Goal: Navigation & Orientation: Understand site structure

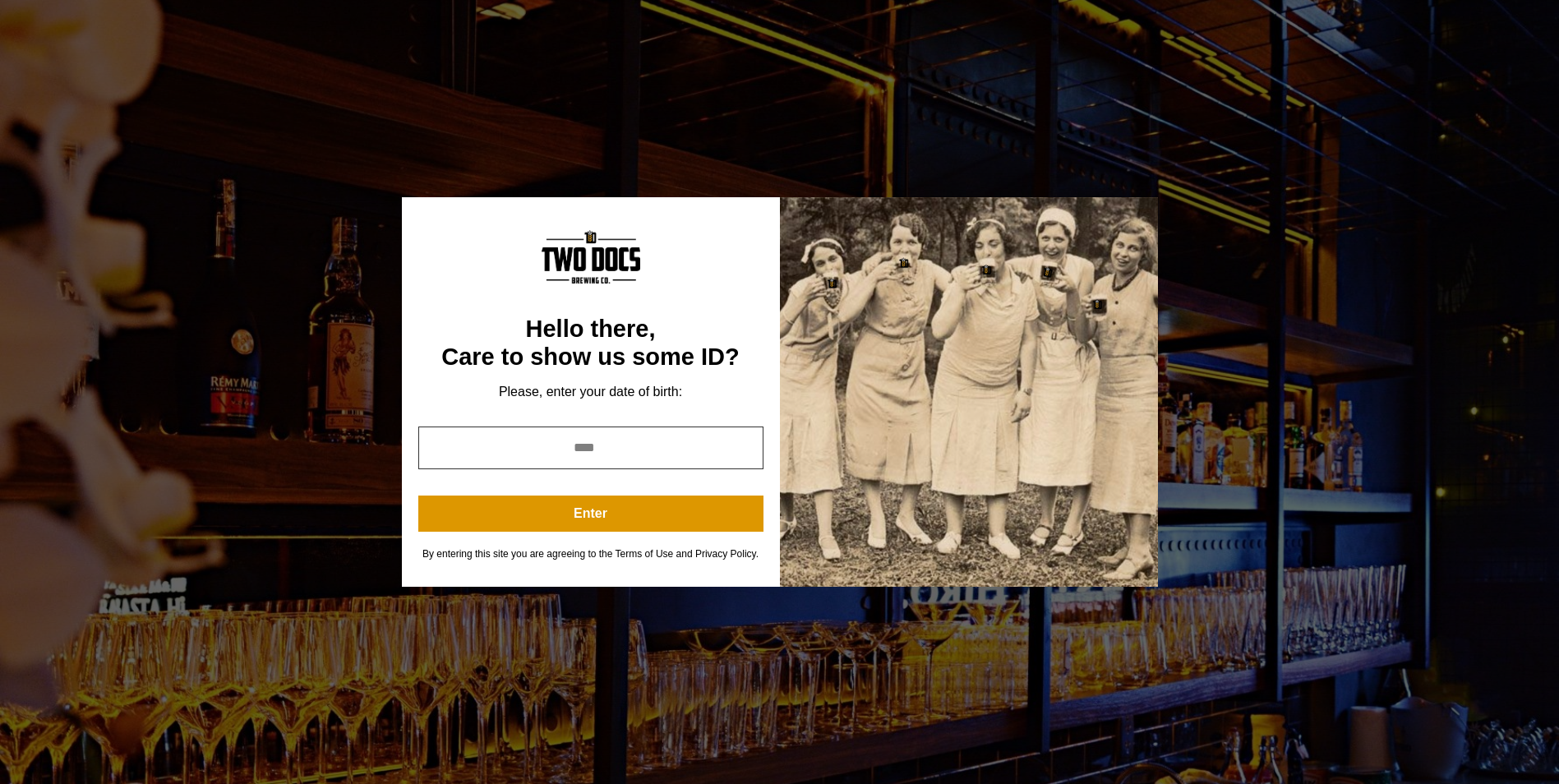
click at [603, 445] on input "year" at bounding box center [590, 448] width 345 height 43
type input "*"
type input "****"
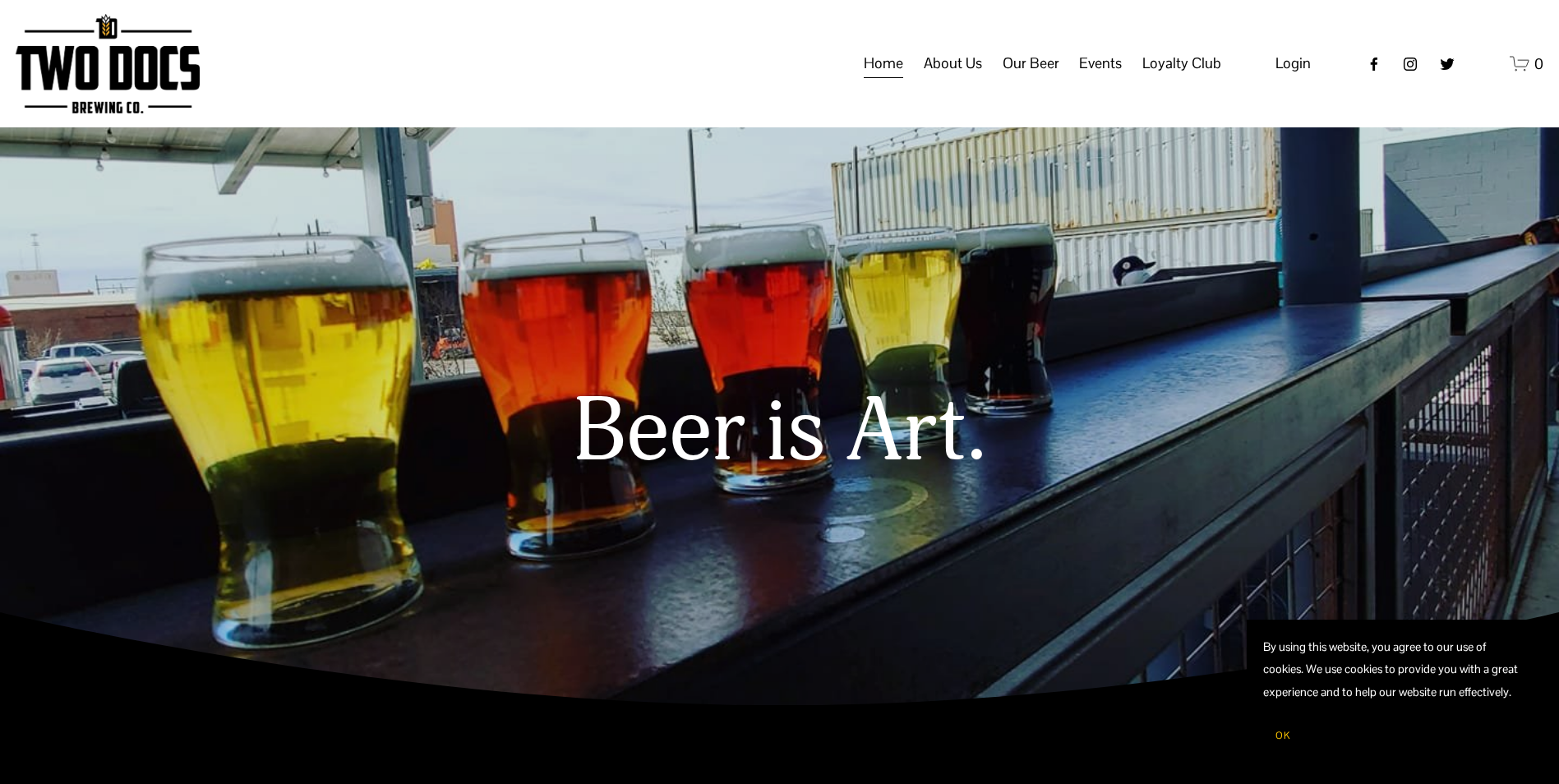
click at [0, 0] on span "Calendar" at bounding box center [0, 0] width 0 height 0
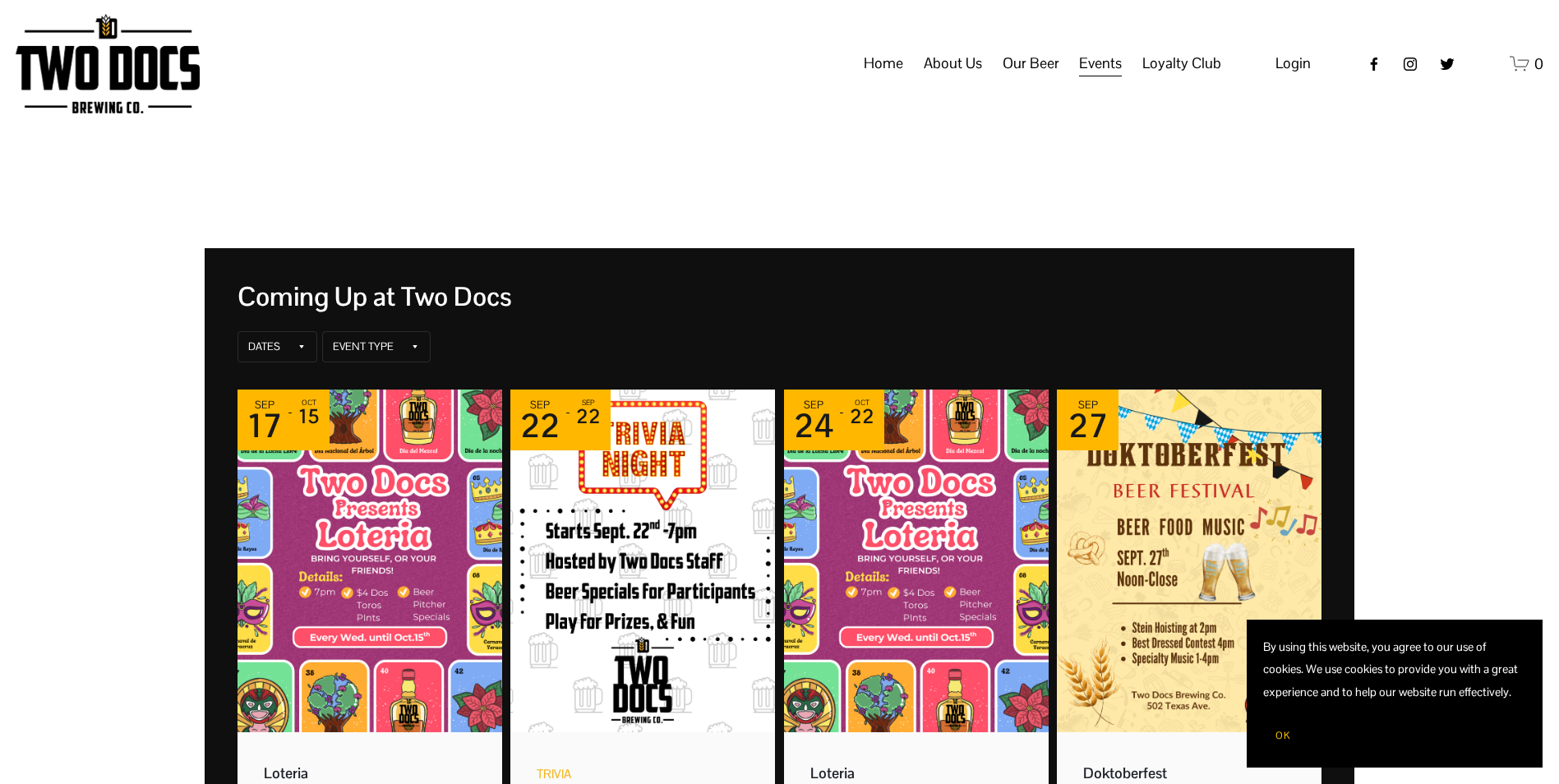
click at [1287, 738] on span "OK" at bounding box center [1282, 734] width 15 height 13
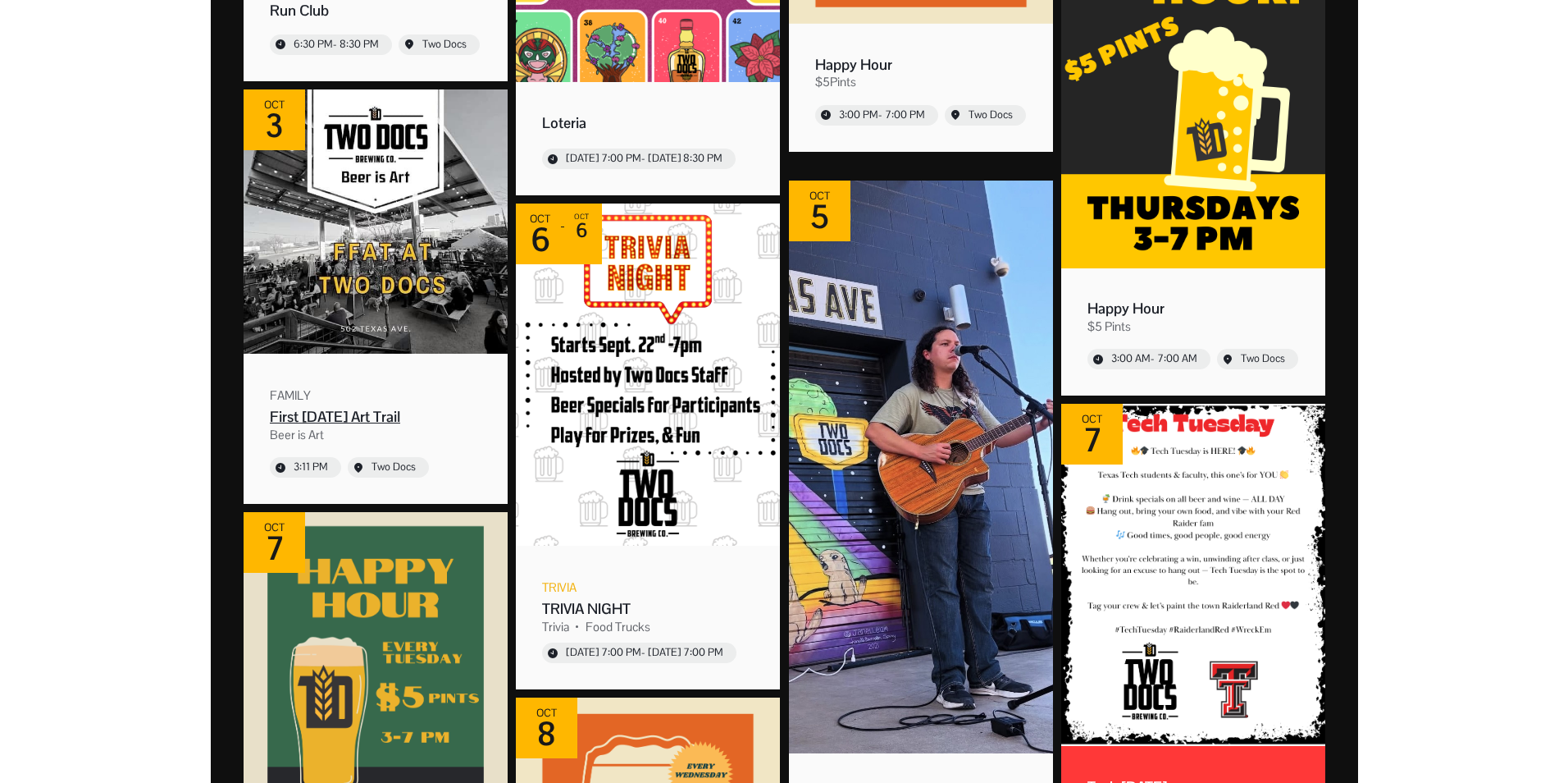
scroll to position [1559, 0]
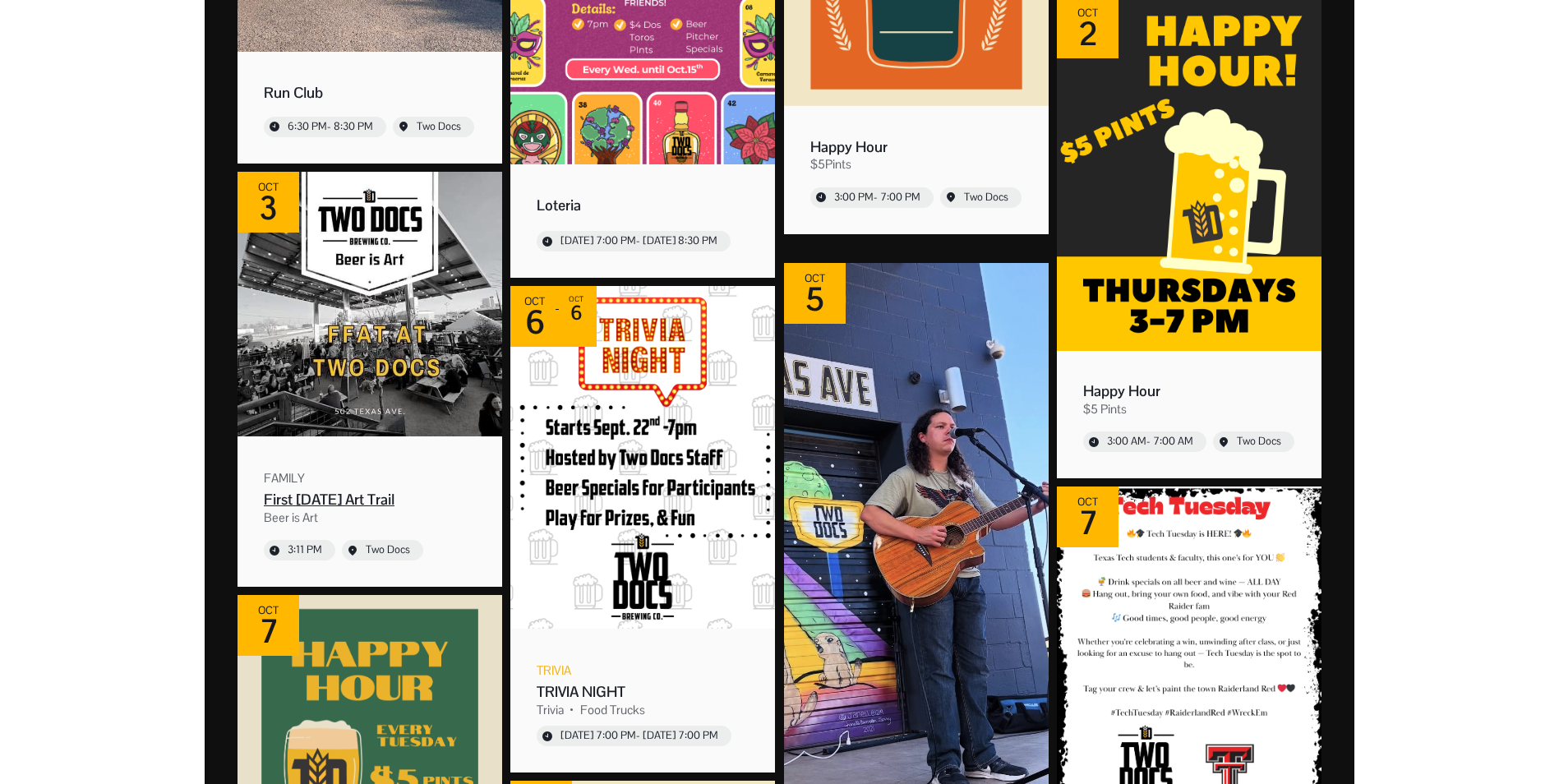
click at [380, 421] on img "Event: First Friday Art Trail" at bounding box center [370, 304] width 264 height 264
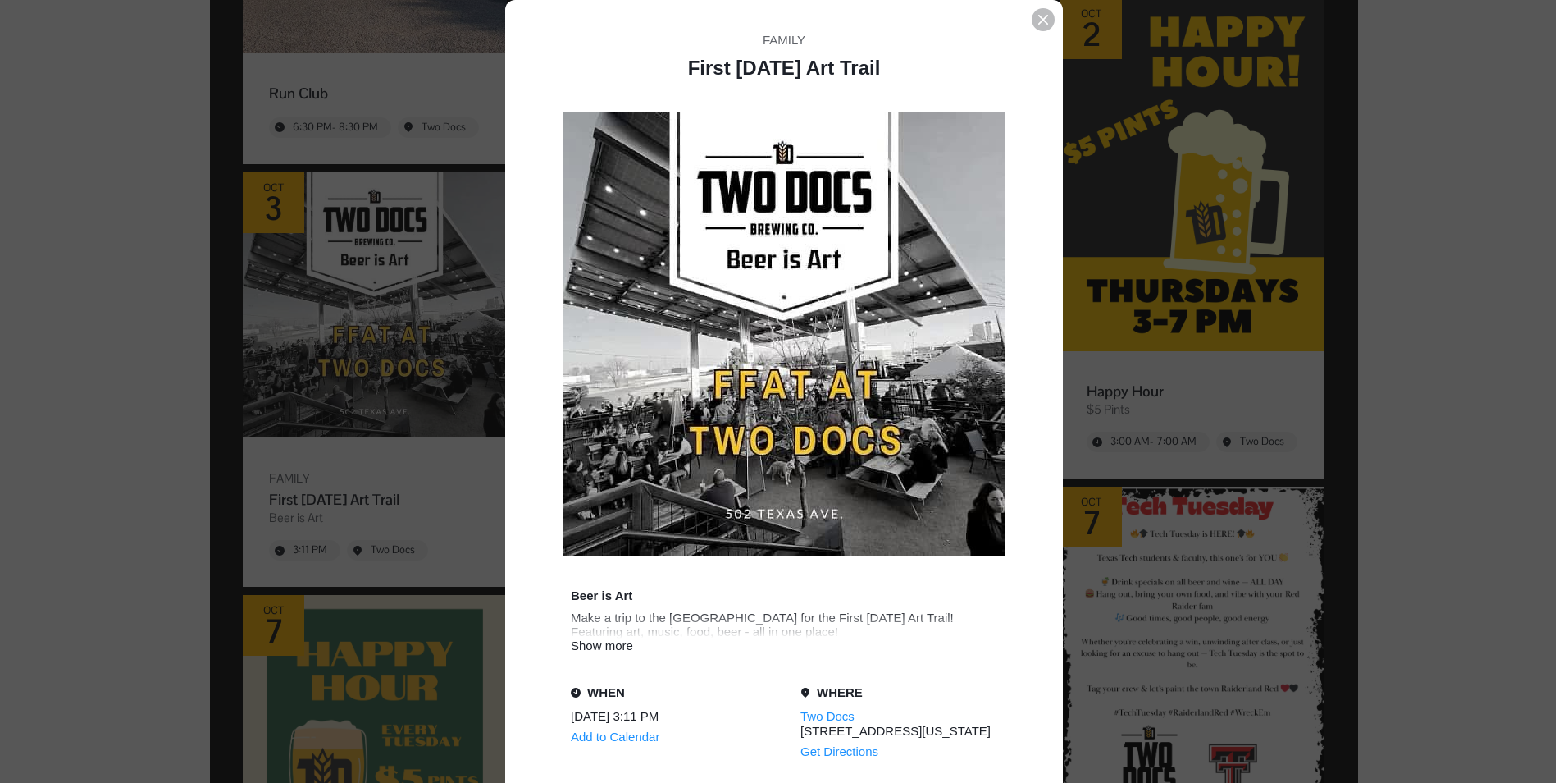
scroll to position [164, 0]
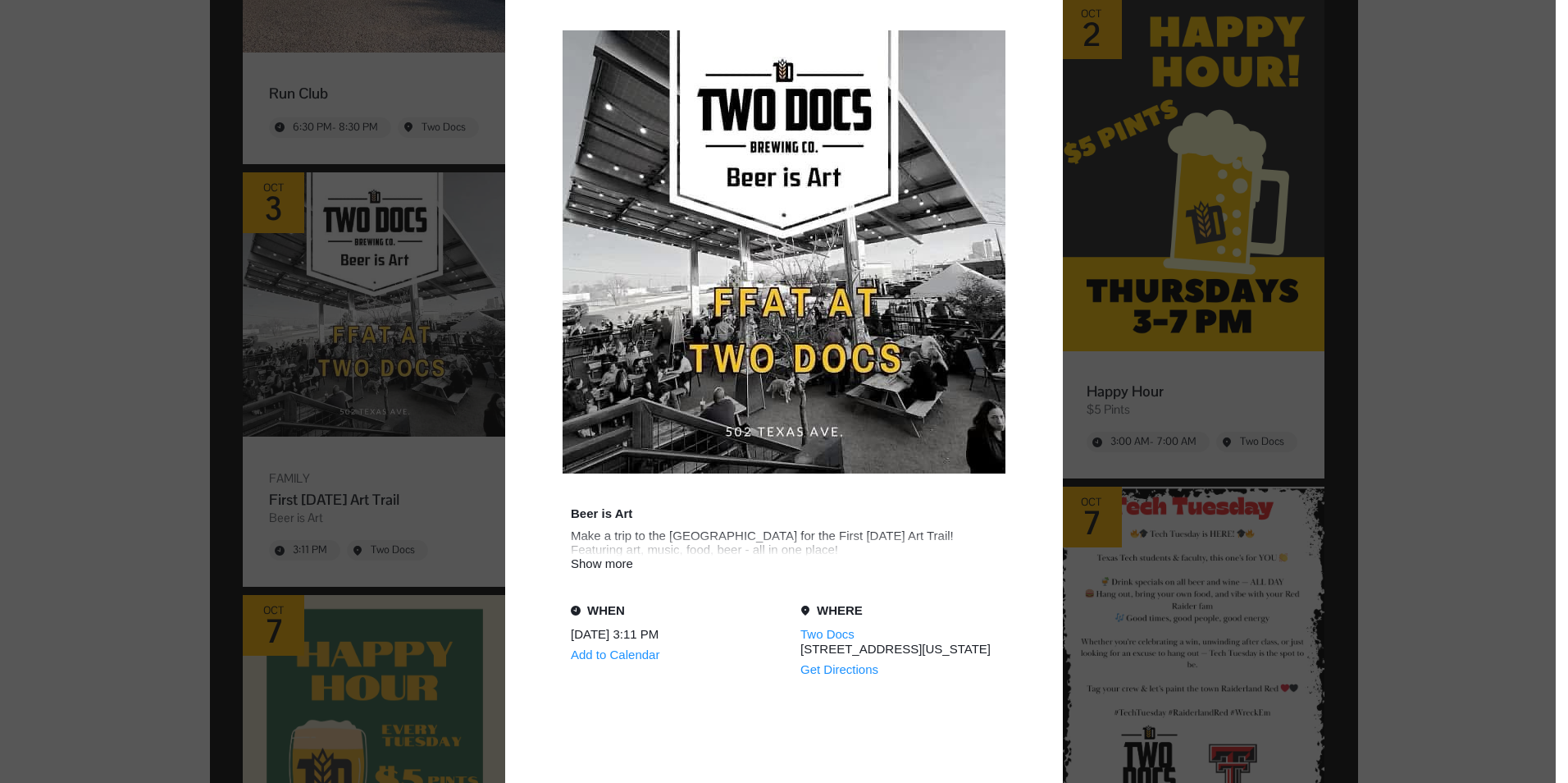
click at [586, 571] on div "Family First Friday Art Trail Beer is Art Make a trip to the Arts District for …" at bounding box center [784, 556] width 558 height 1277
click at [586, 570] on div "Family First Friday Art Trail Beer is Art Make a trip to the Arts District for …" at bounding box center [784, 556] width 558 height 1277
click at [591, 563] on div "Show more" at bounding box center [784, 563] width 427 height 14
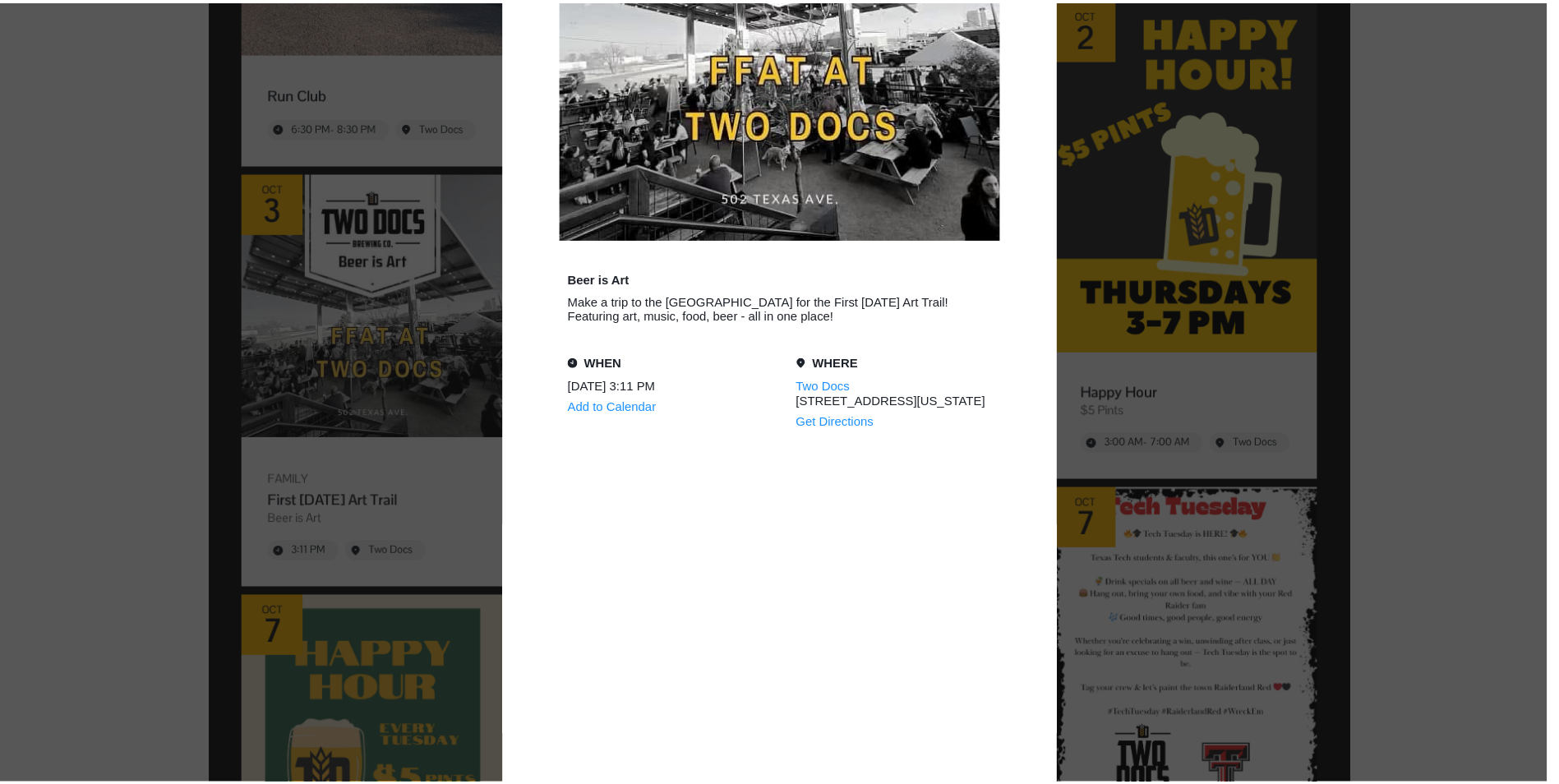
scroll to position [71, 0]
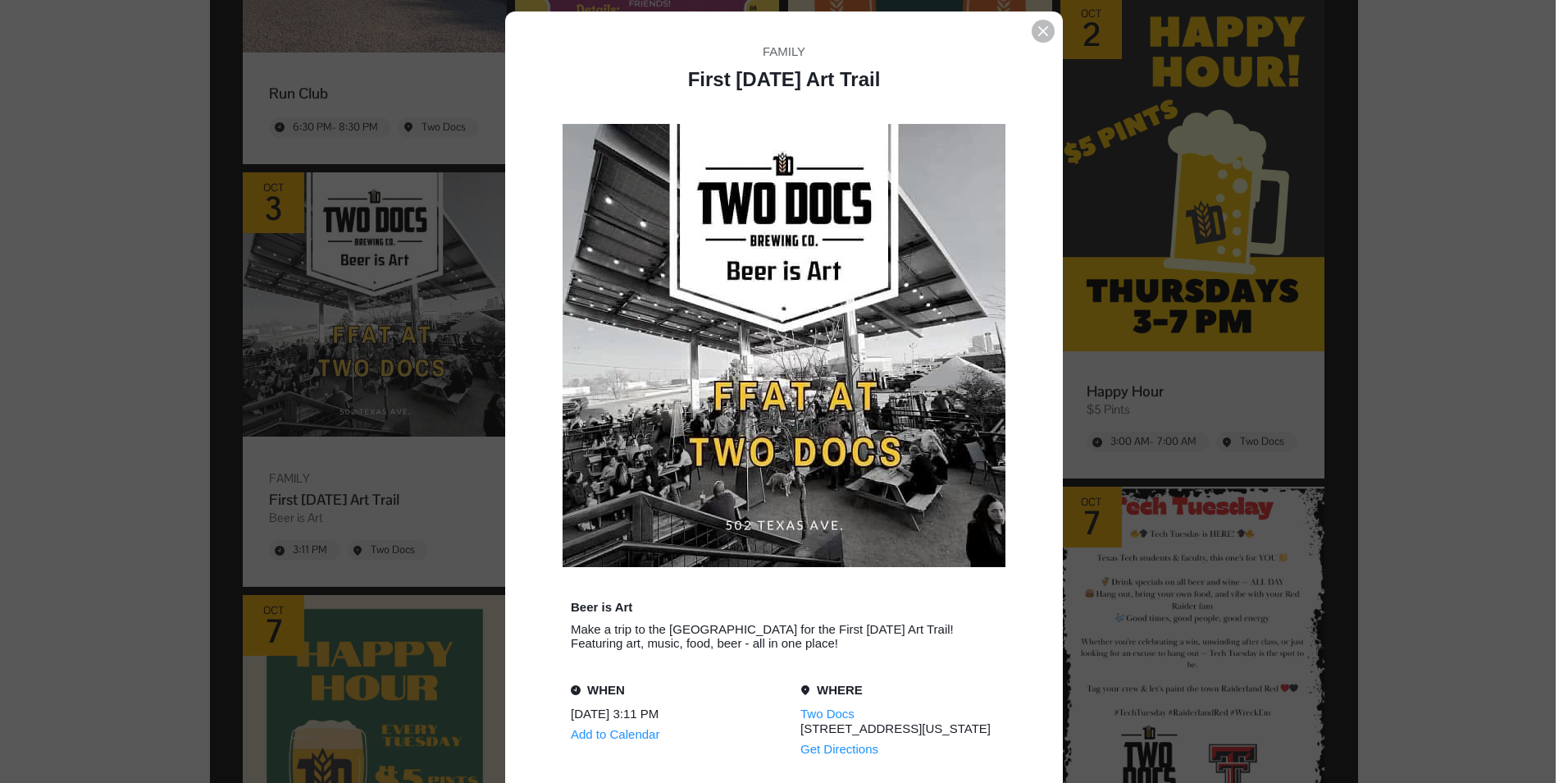
click at [1039, 33] on icon "Event details popup" at bounding box center [1043, 31] width 10 height 10
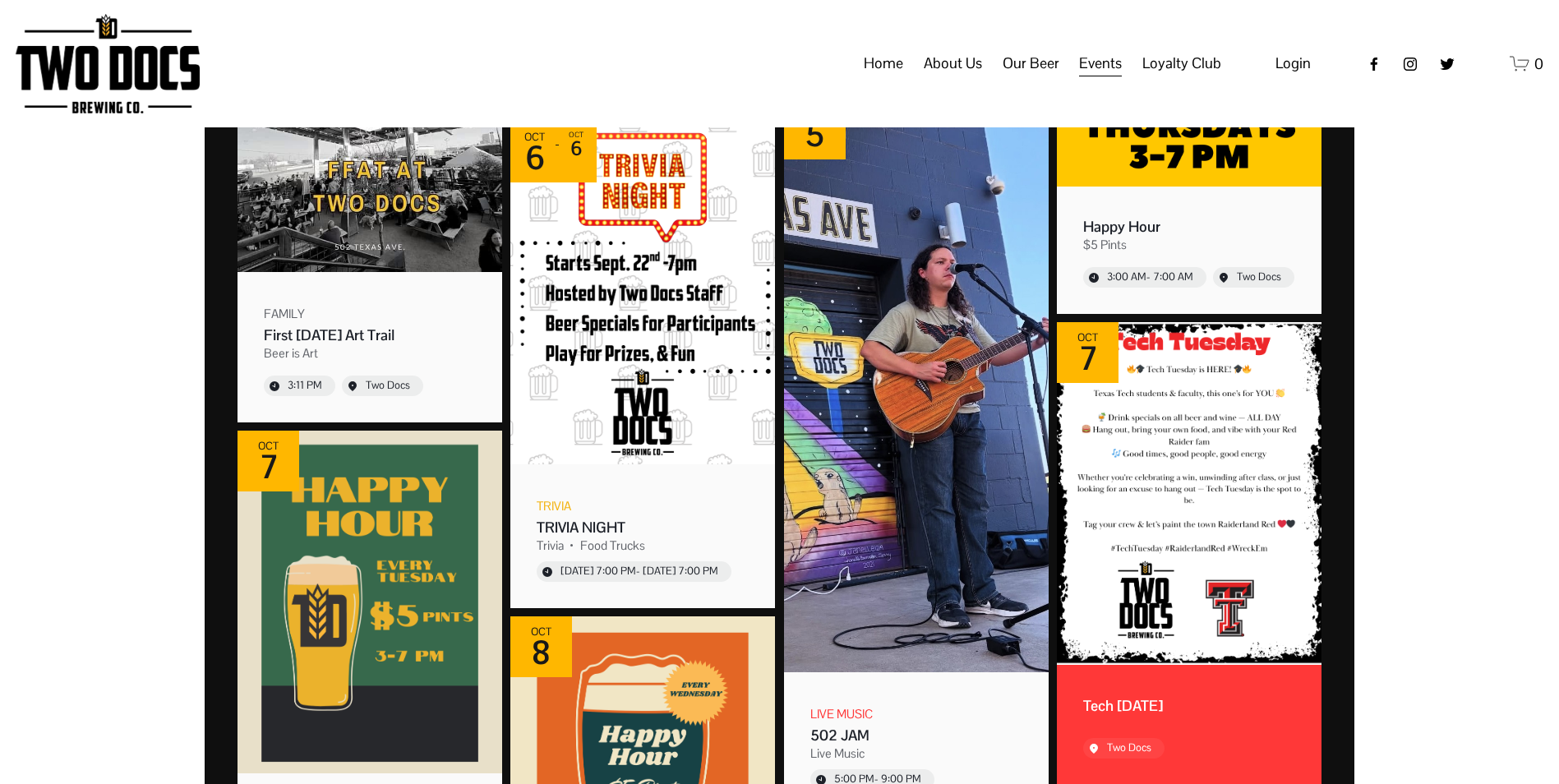
scroll to position [1478, 0]
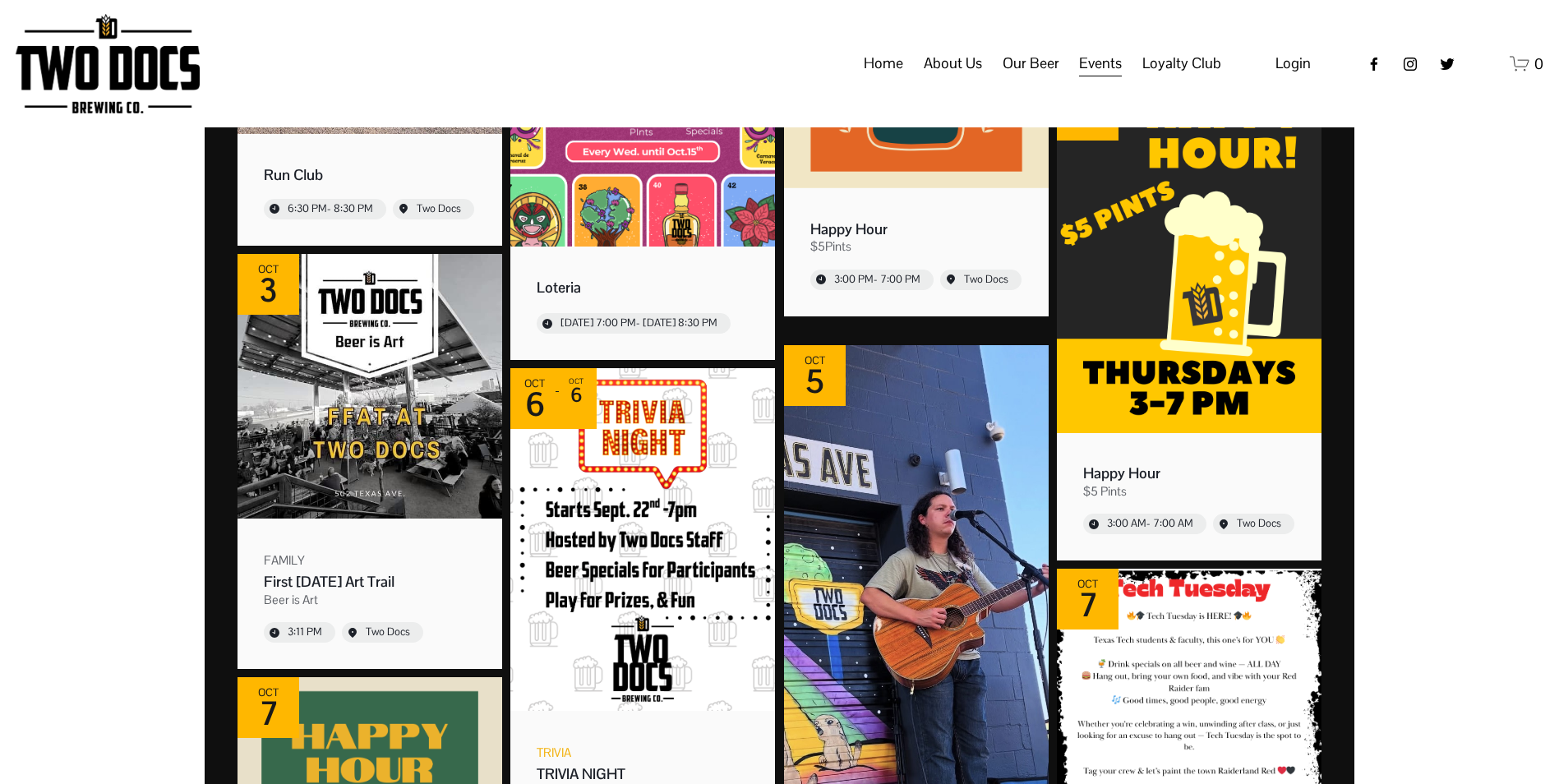
click at [880, 76] on link "Home" at bounding box center [883, 64] width 39 height 31
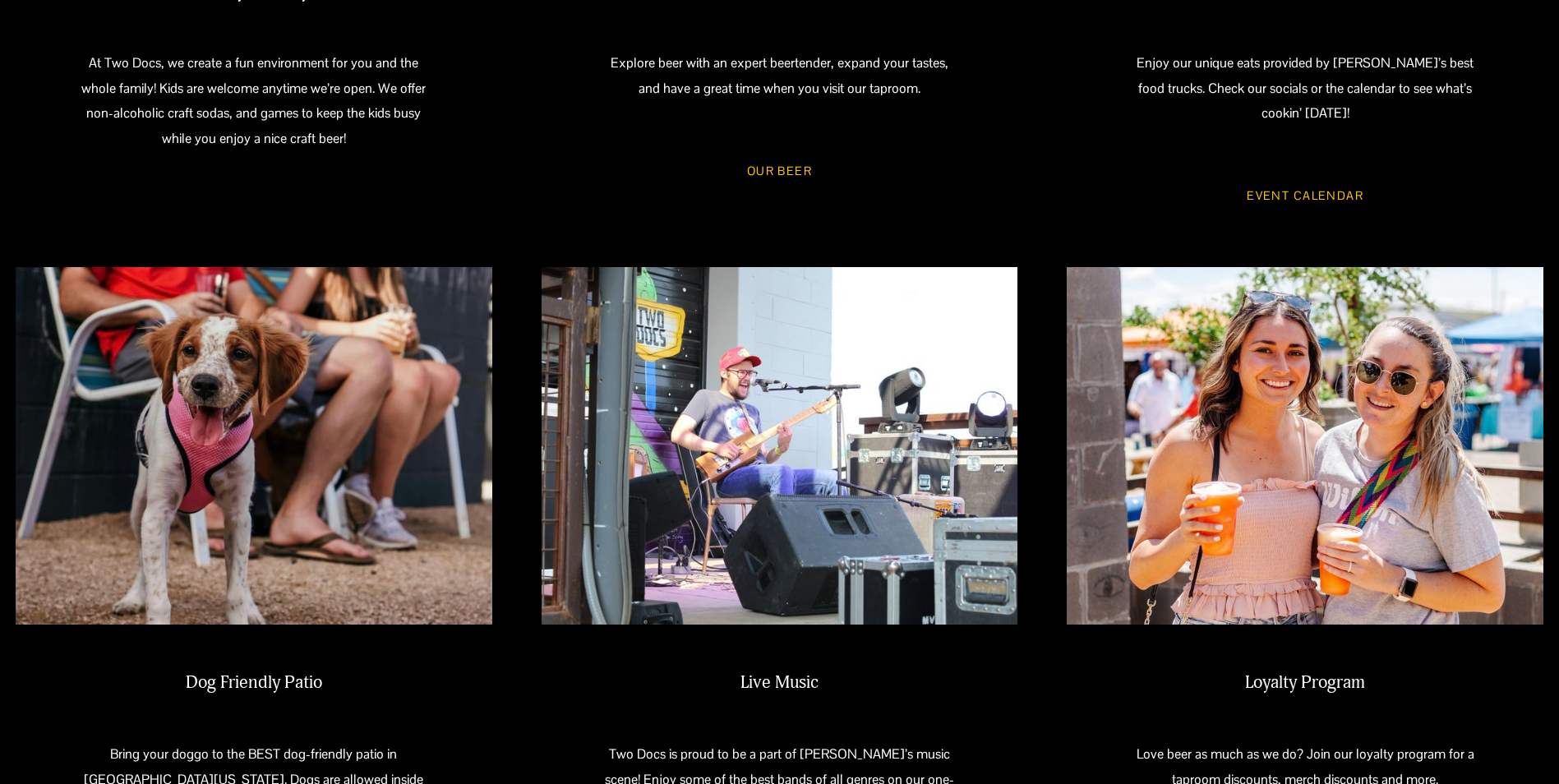
scroll to position [1478, 0]
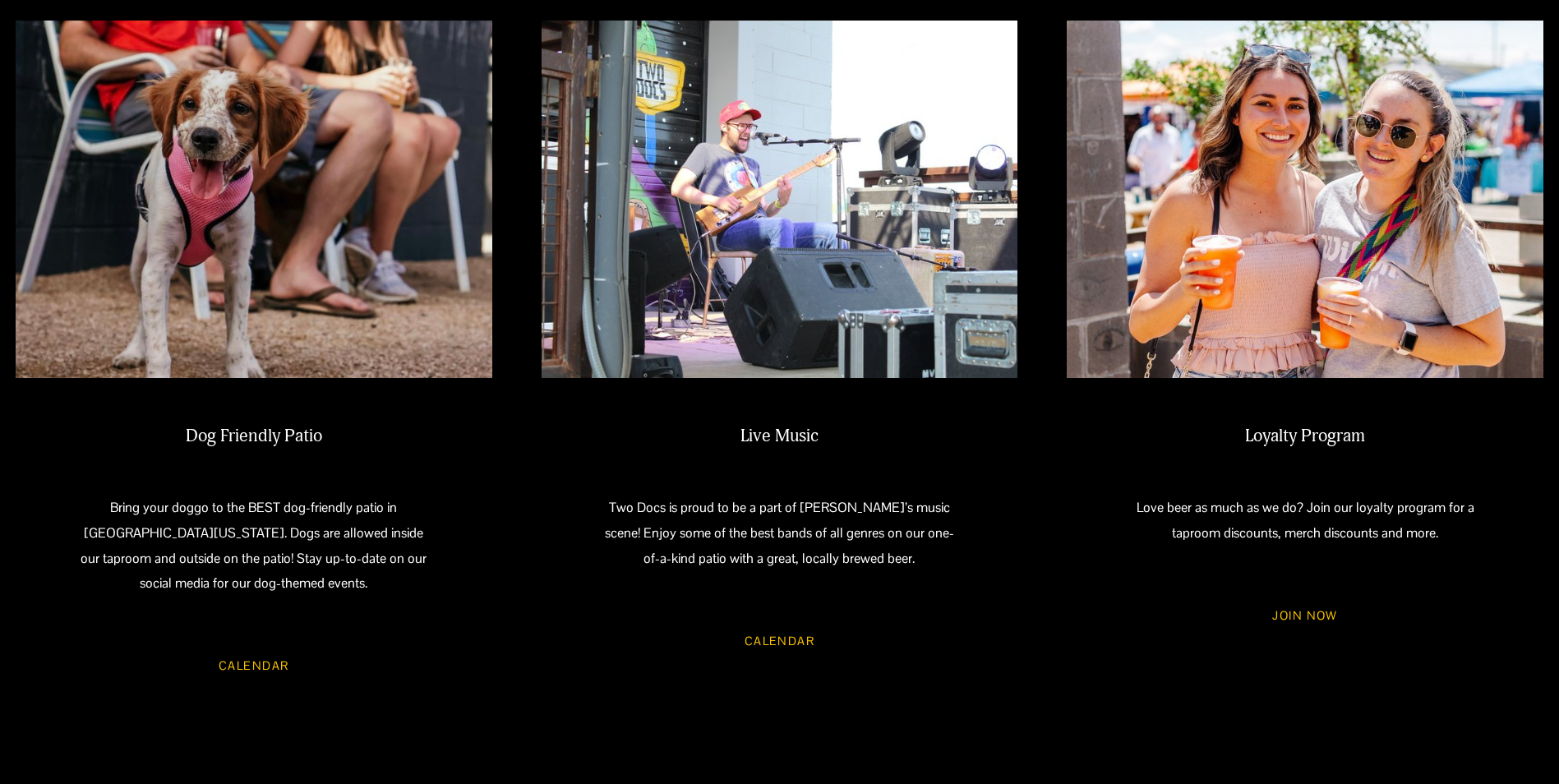
click at [783, 618] on link "Calendar" at bounding box center [779, 639] width 117 height 43
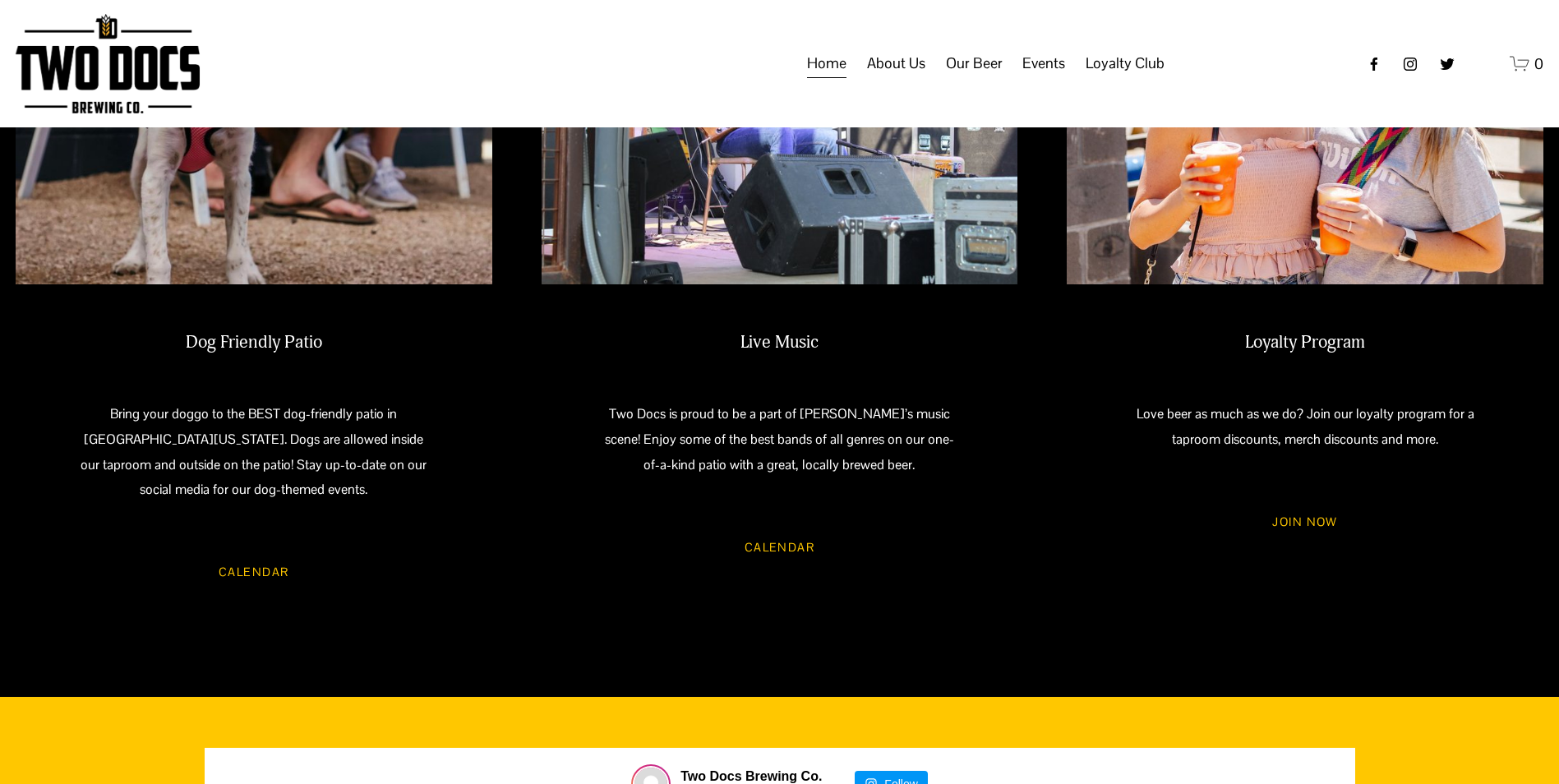
scroll to position [1478, 0]
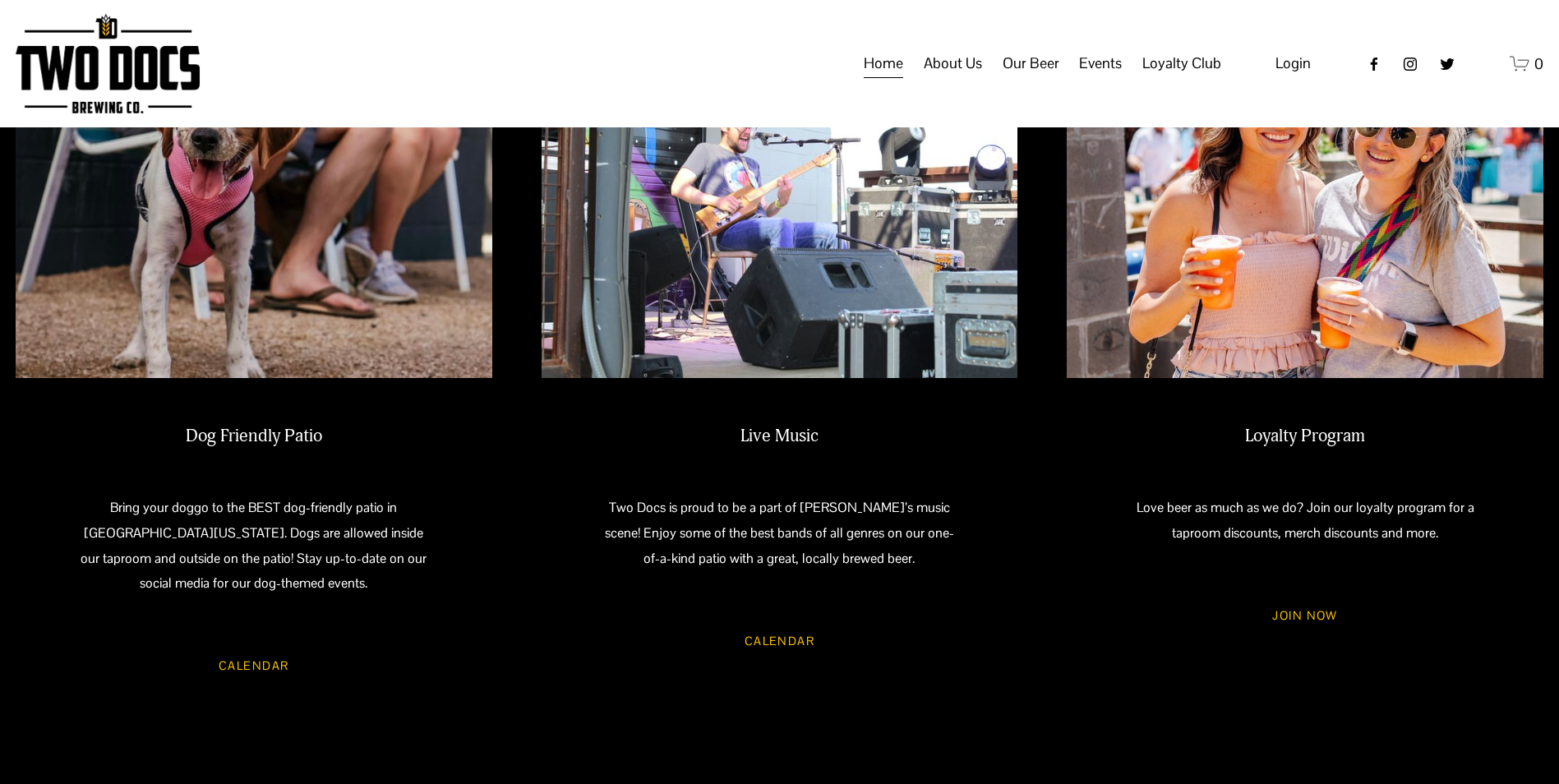
click at [1315, 595] on link "JOIN NOW" at bounding box center [1305, 615] width 113 height 43
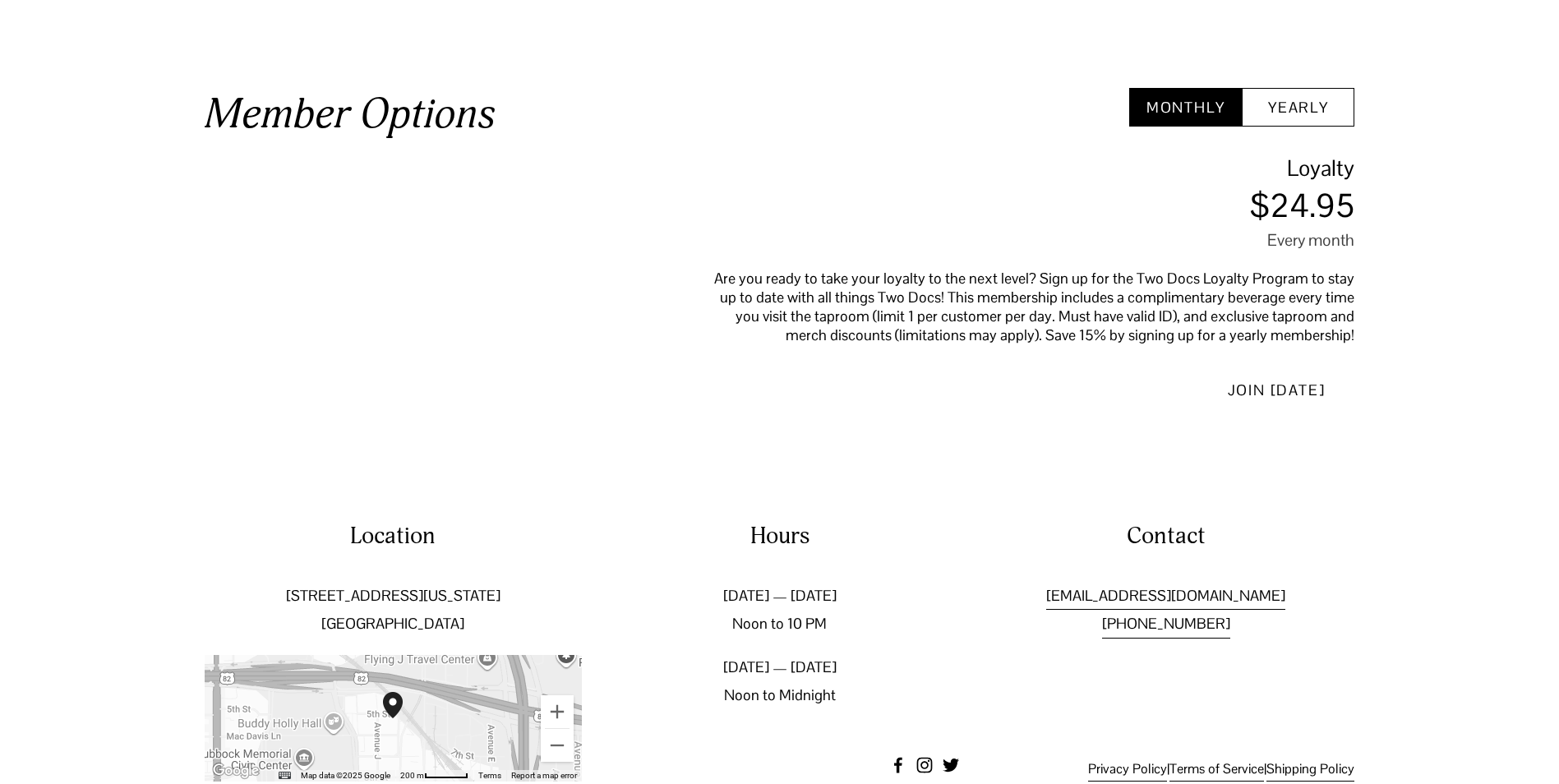
scroll to position [740, 0]
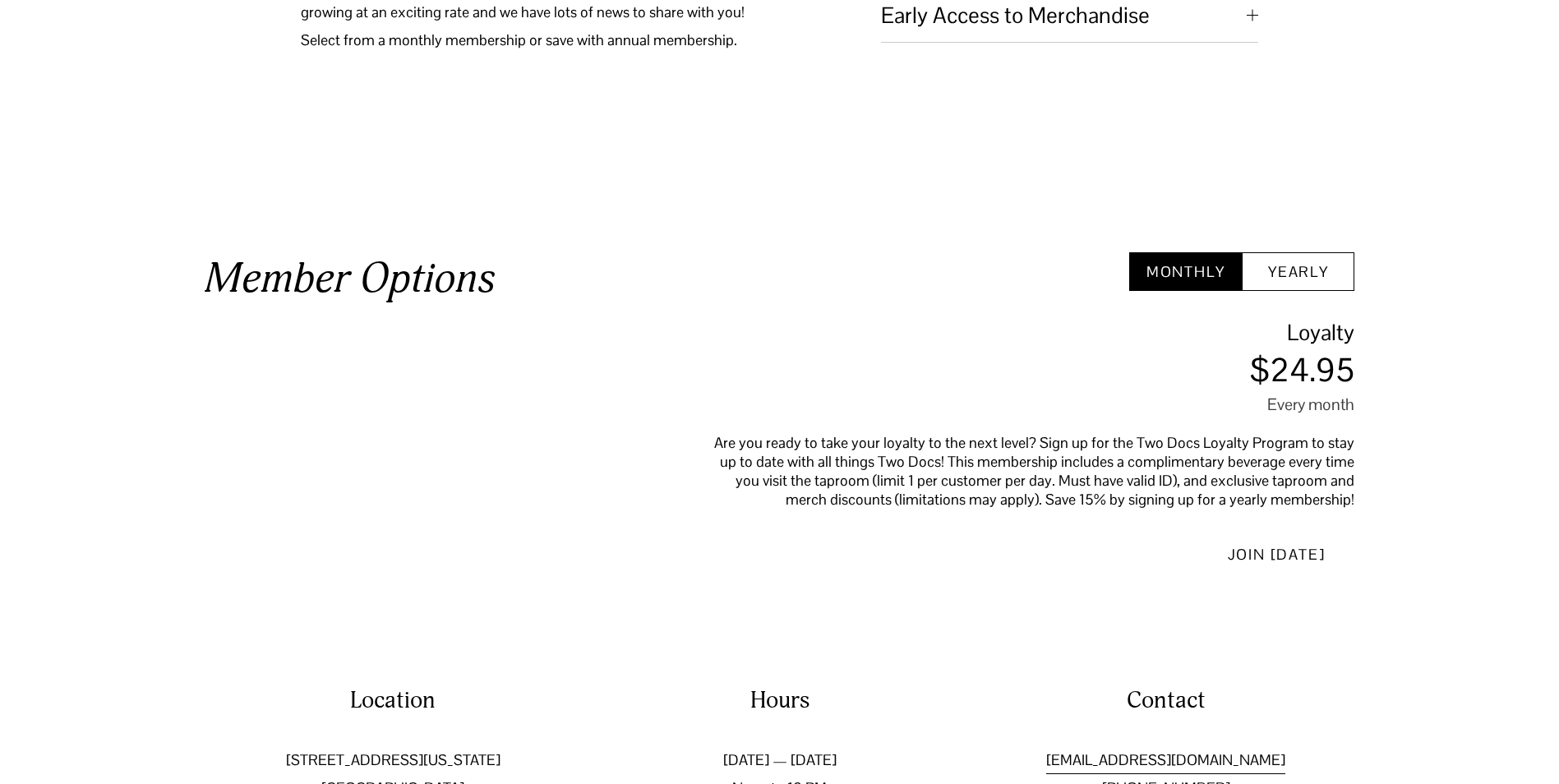
click at [1322, 273] on button "Yearly" at bounding box center [1297, 271] width 113 height 39
click at [1201, 272] on button "Monthly" at bounding box center [1185, 271] width 113 height 39
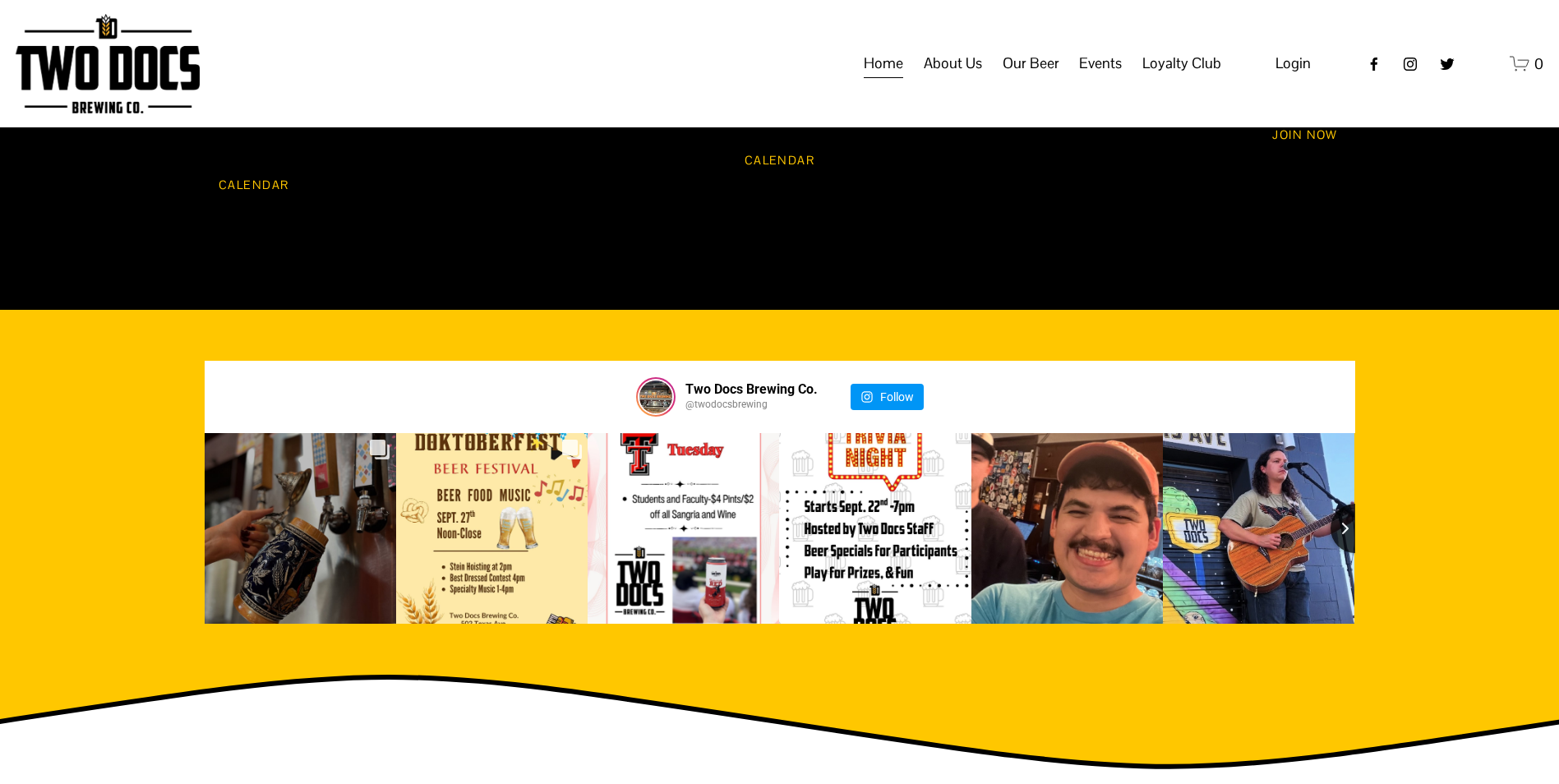
scroll to position [1713, 0]
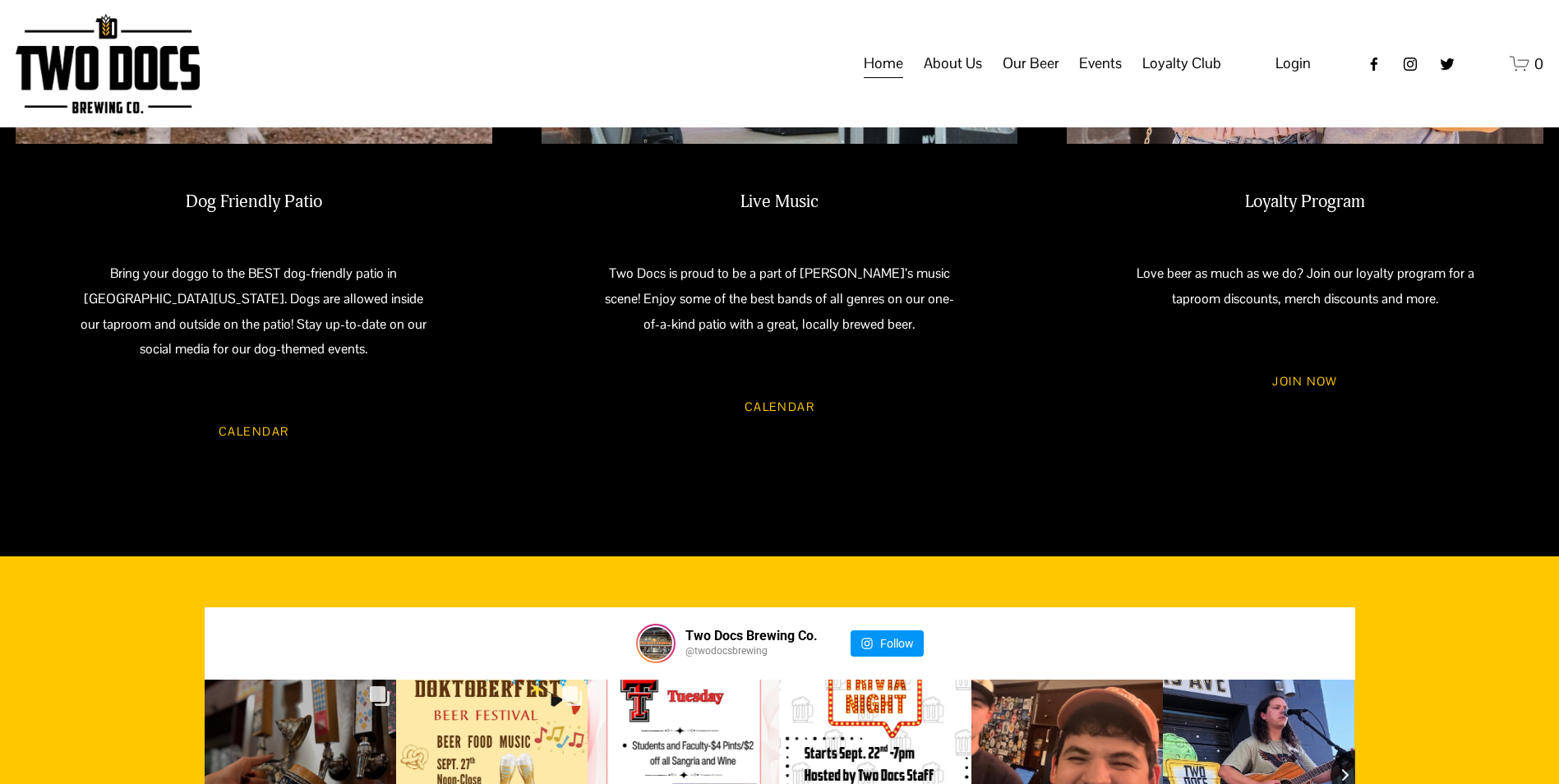
click at [970, 77] on span "About Us" at bounding box center [953, 63] width 59 height 27
click at [0, 0] on span "Our Mission" at bounding box center [0, 0] width 0 height 0
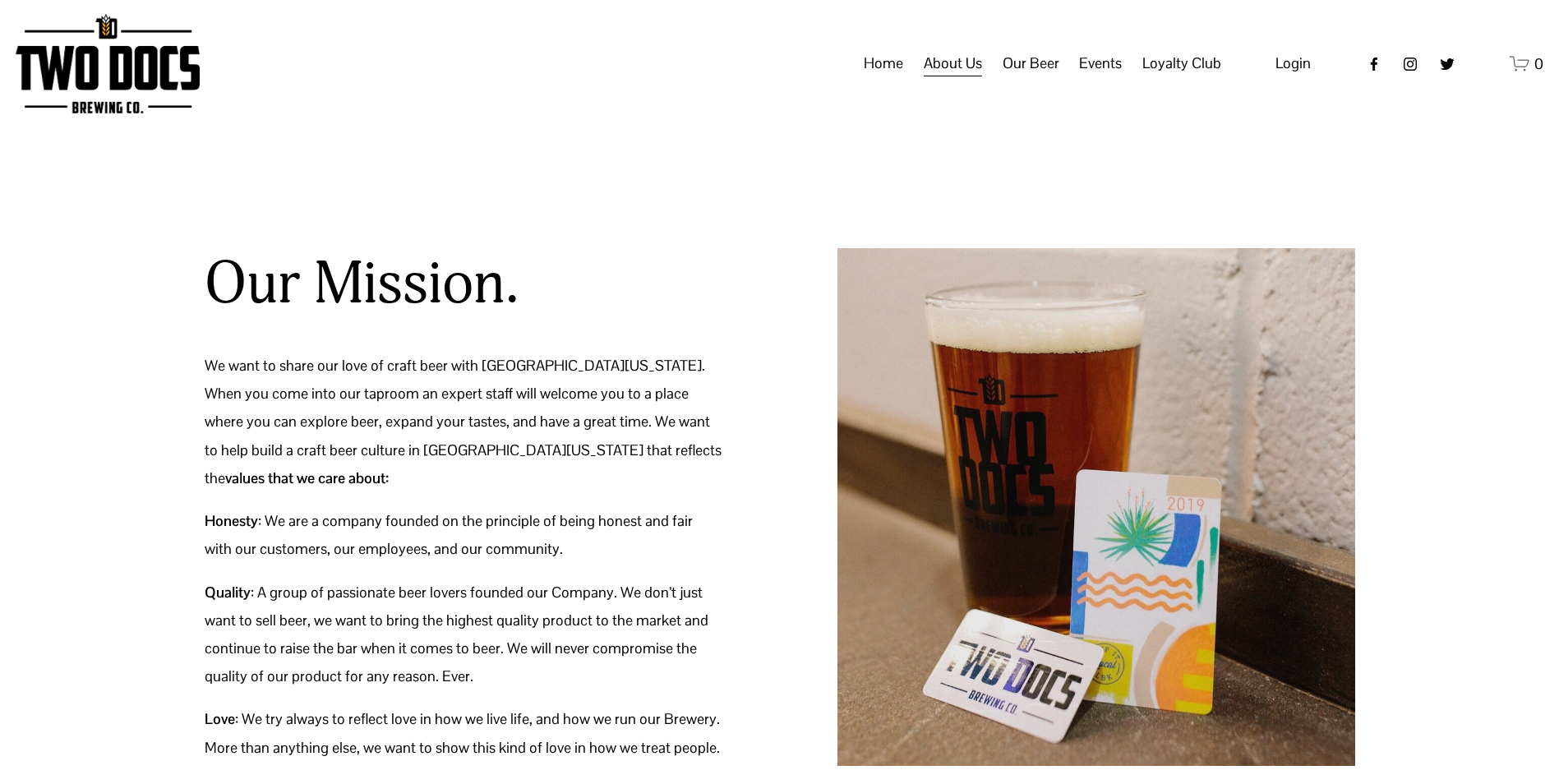
click at [1025, 77] on span "Our Beer" at bounding box center [1031, 63] width 57 height 27
click at [0, 0] on span "Green Initiative" at bounding box center [0, 0] width 0 height 0
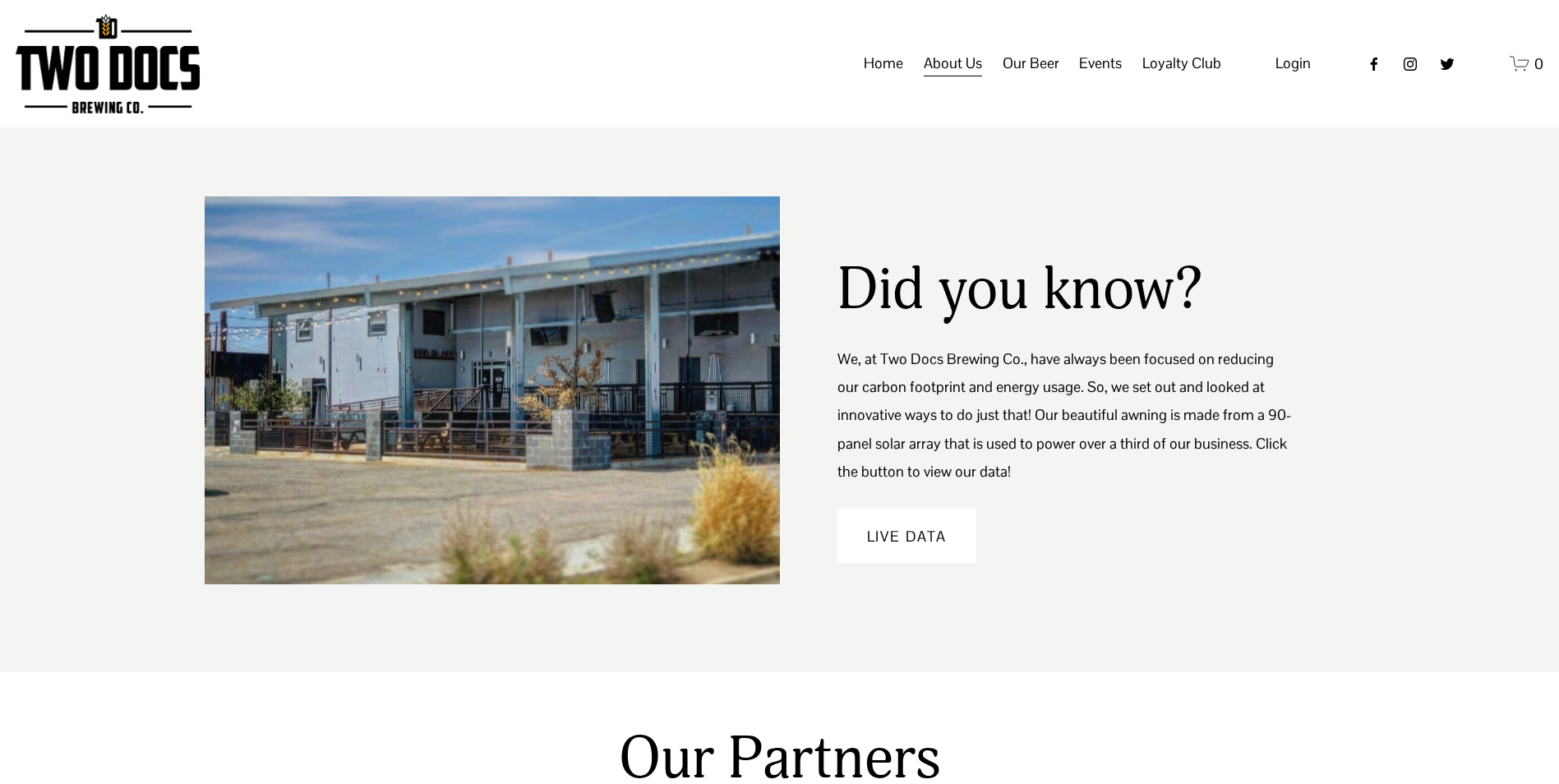
click at [0, 0] on span "Taproom Menu" at bounding box center [0, 0] width 0 height 0
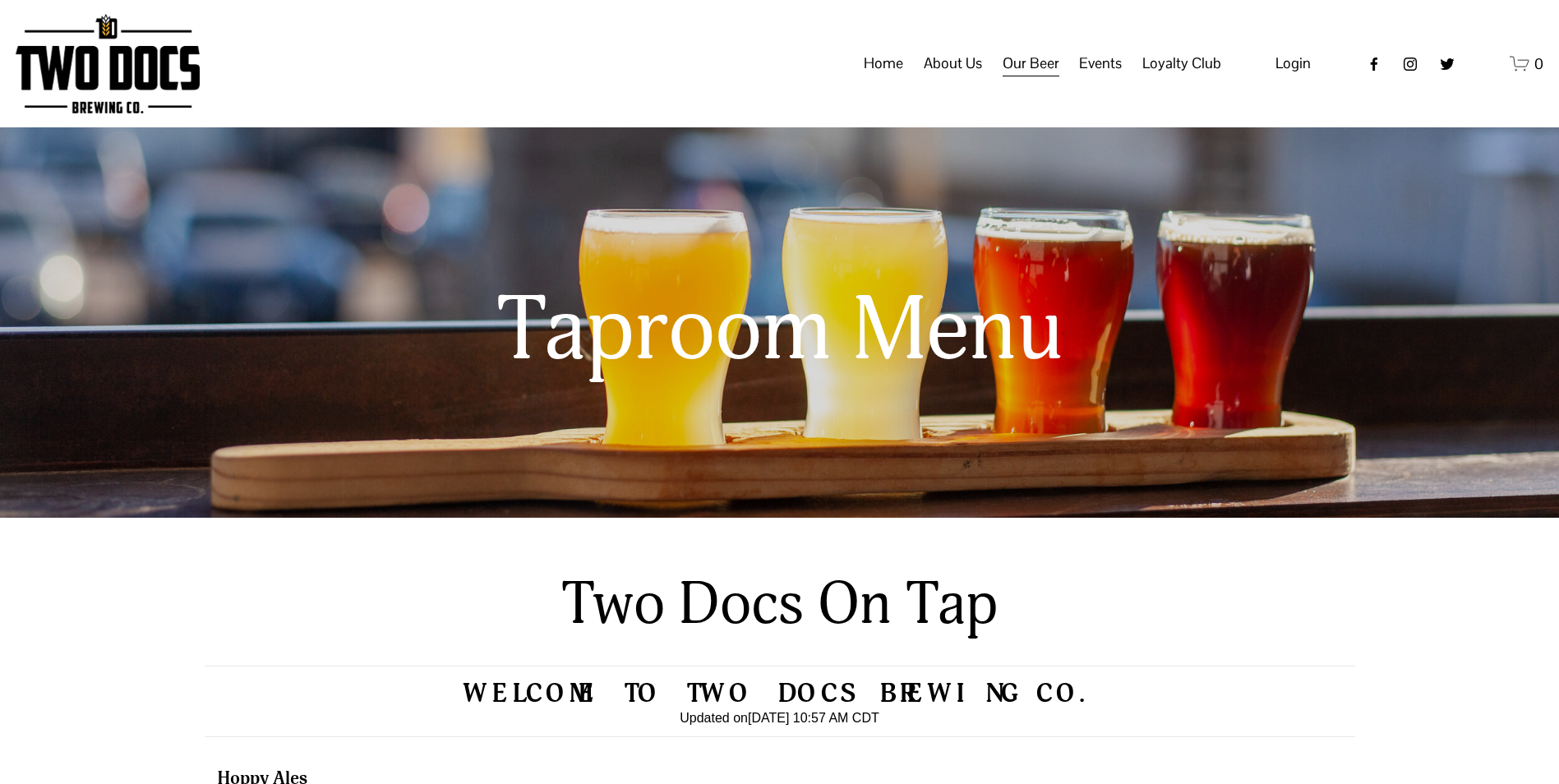
click at [1089, 77] on span "Events" at bounding box center [1100, 63] width 43 height 27
click at [0, 0] on span "Distribution Map" at bounding box center [0, 0] width 0 height 0
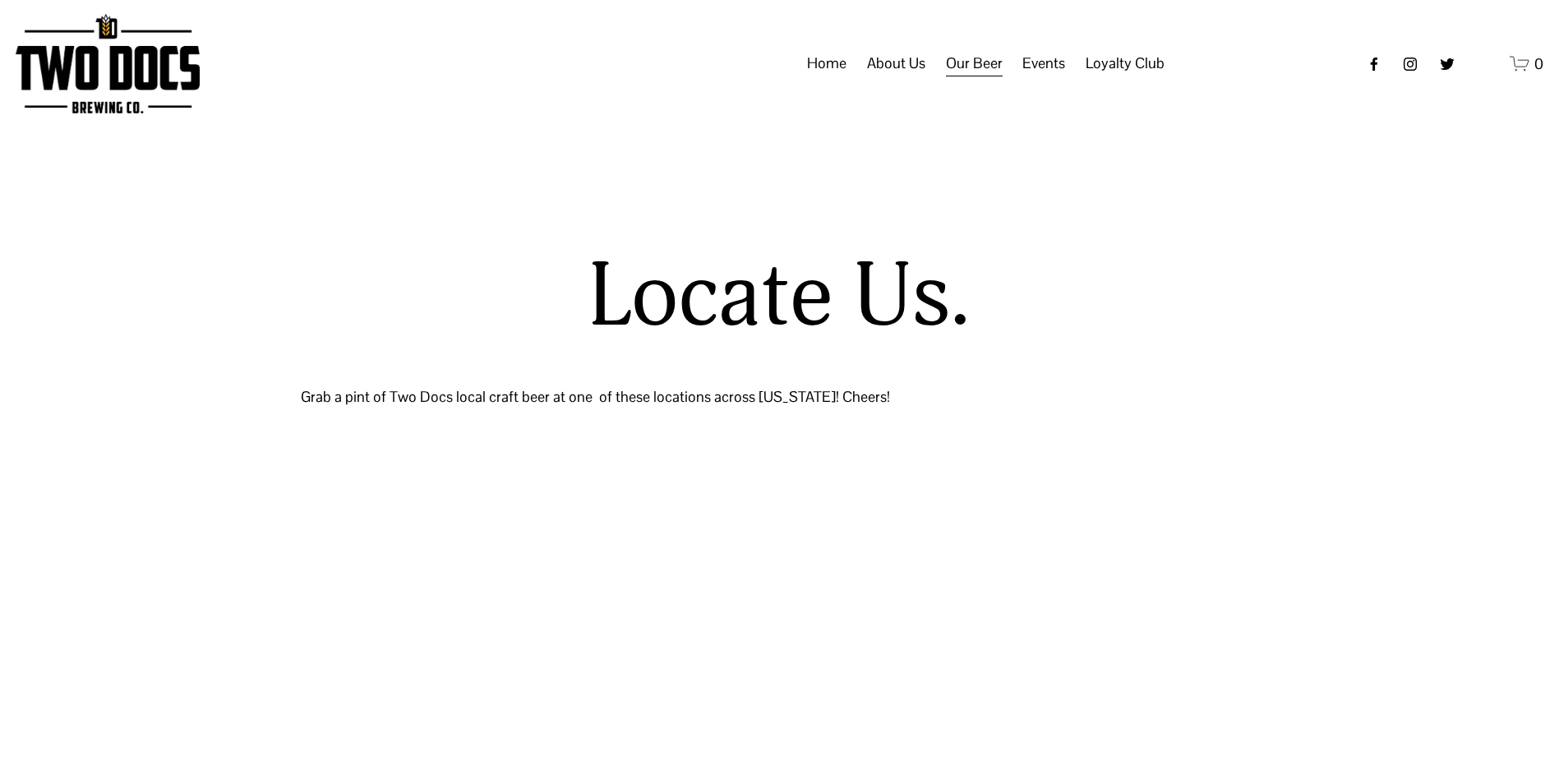
select select "**"
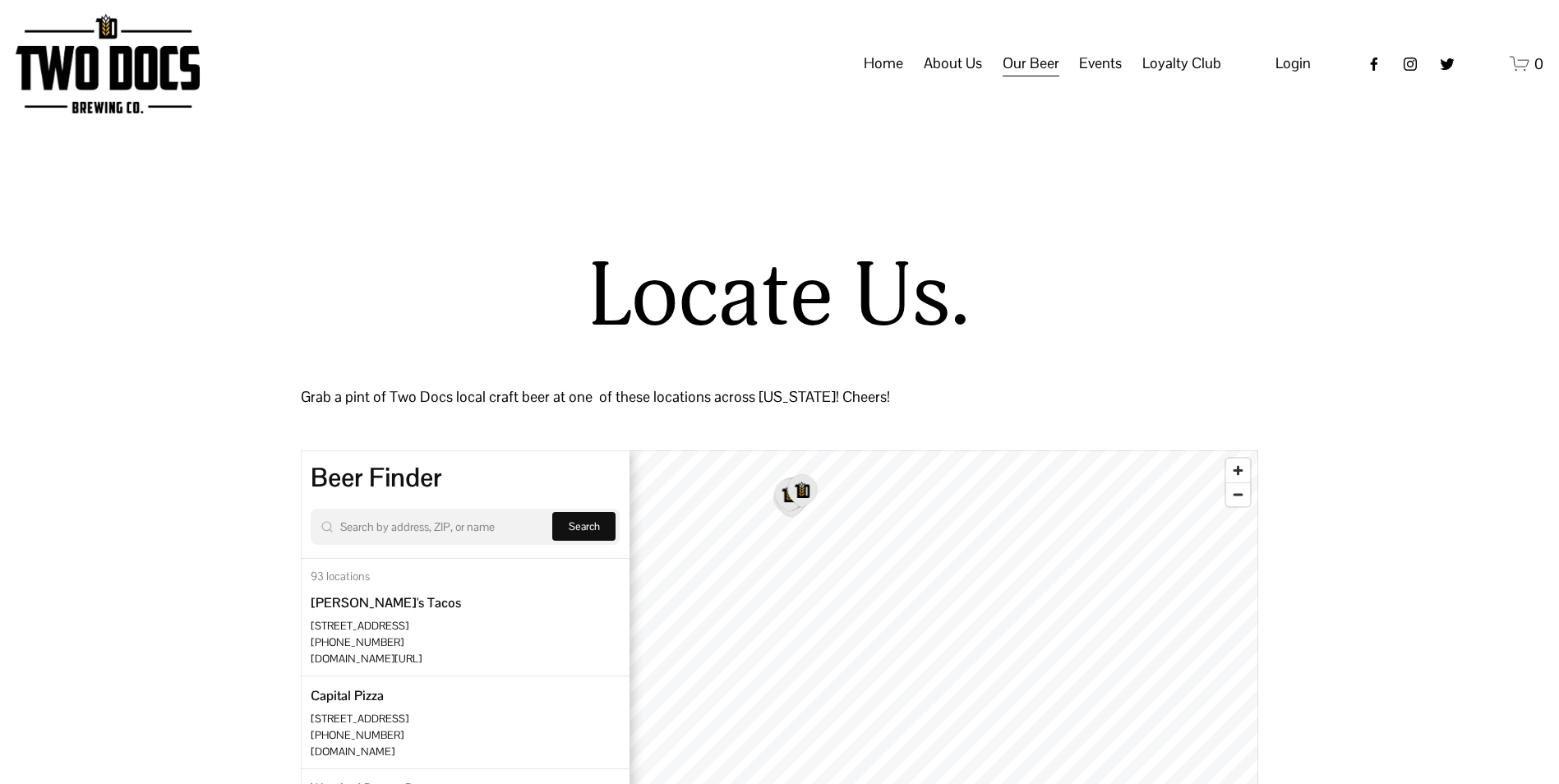
scroll to position [328, 0]
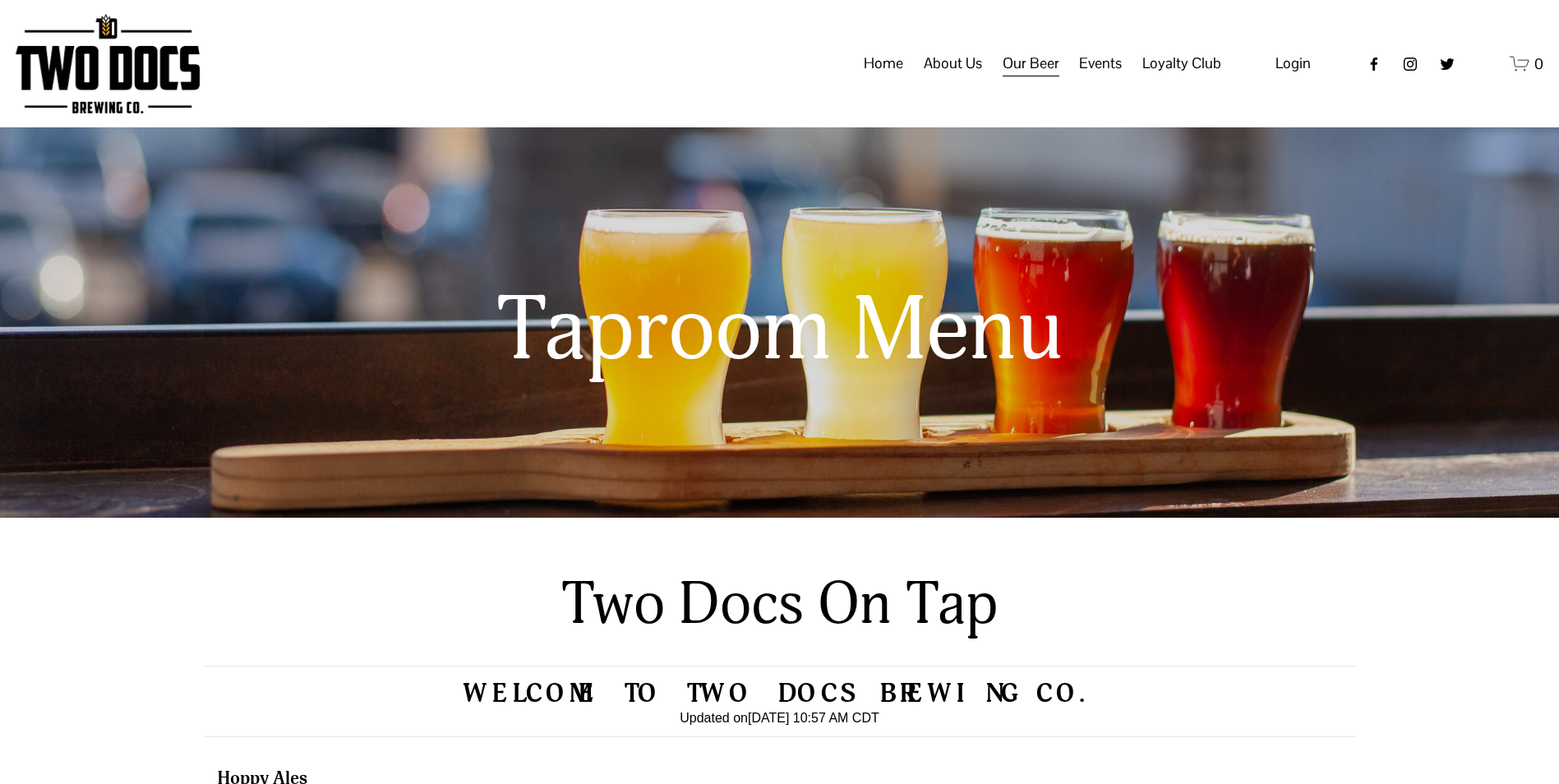
click at [0, 0] on span "Raiderland RED" at bounding box center [0, 0] width 0 height 0
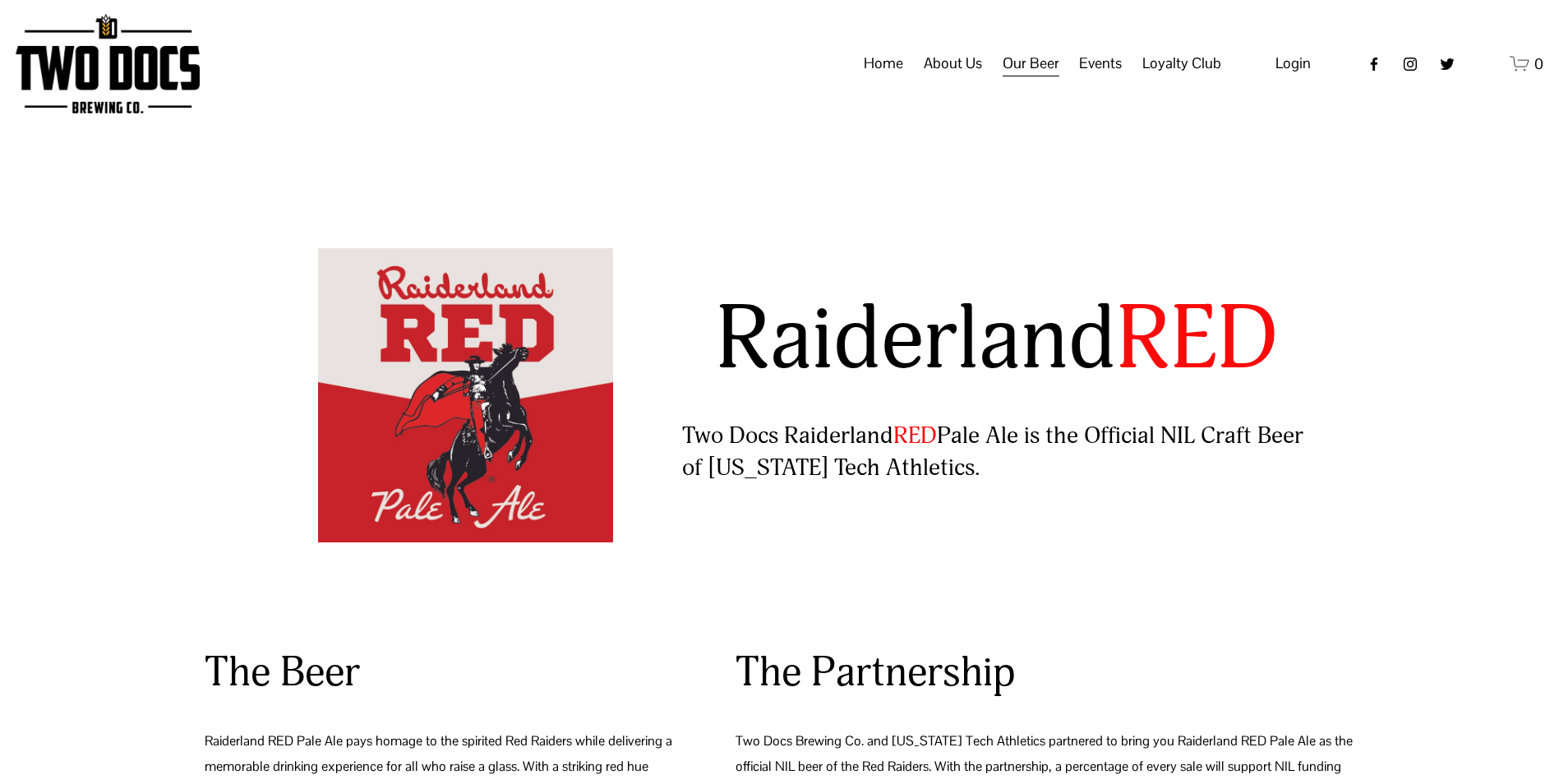
click at [0, 0] on span "Calendar" at bounding box center [0, 0] width 0 height 0
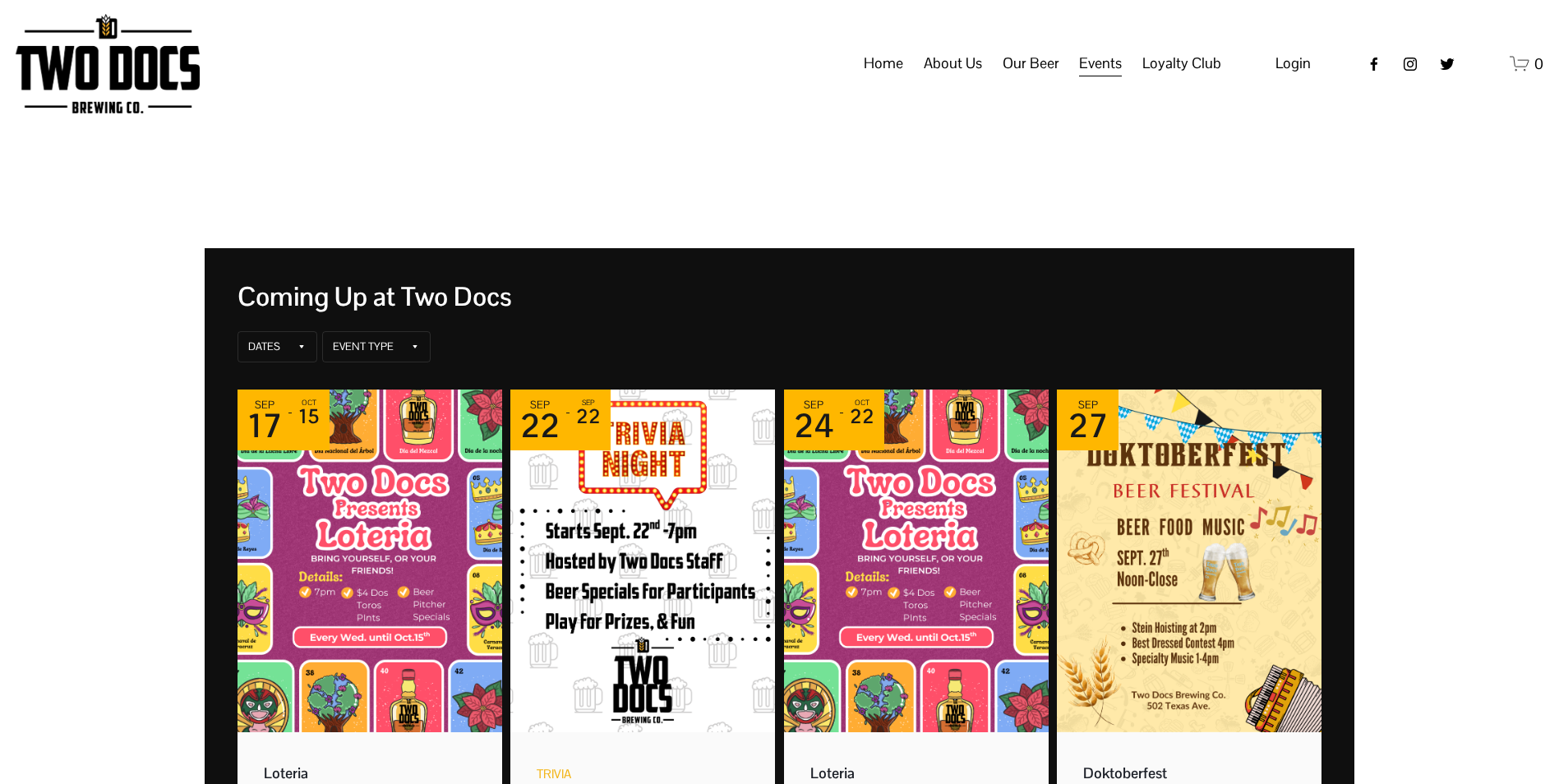
click at [0, 0] on span "Private Events" at bounding box center [0, 0] width 0 height 0
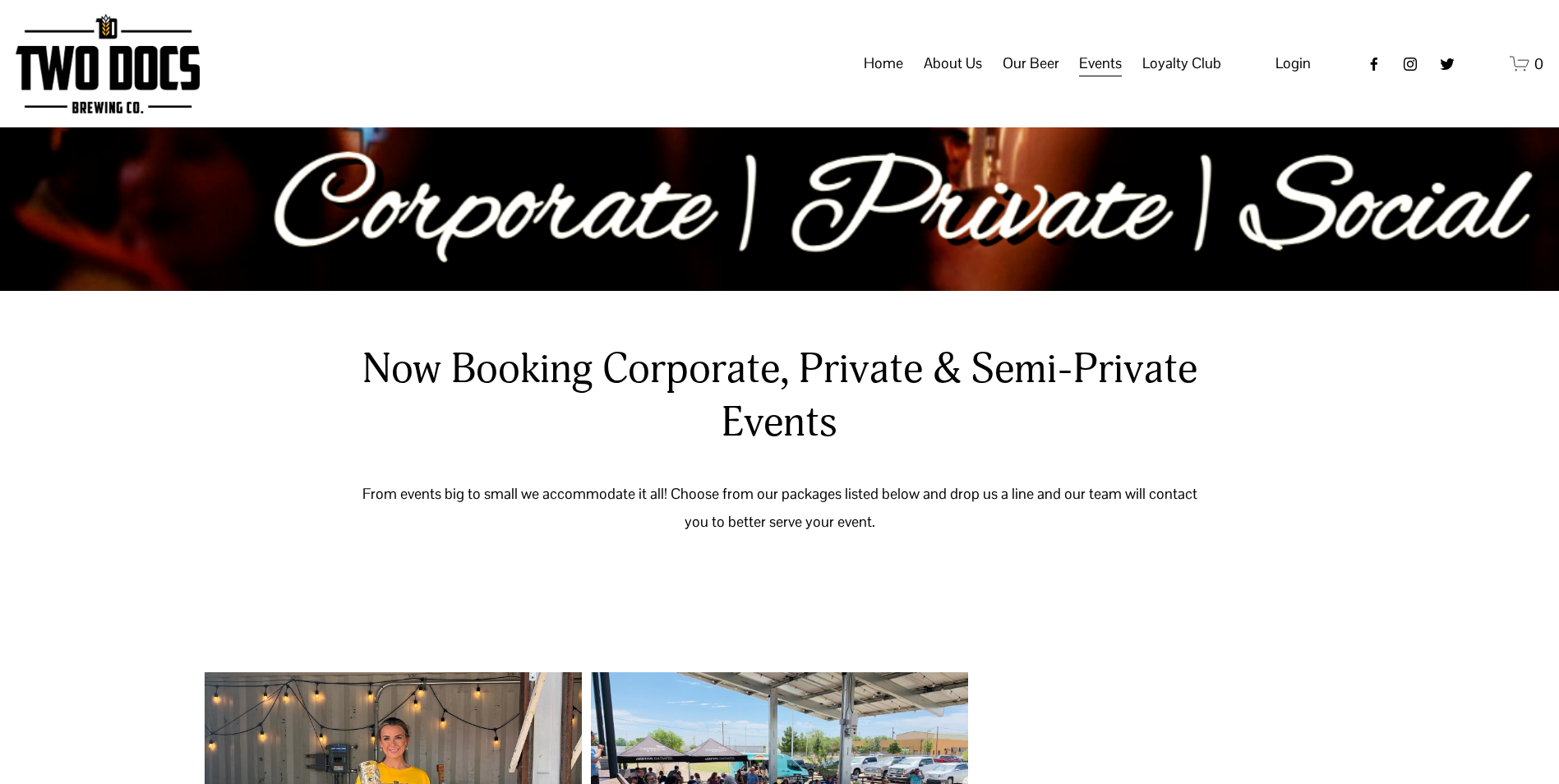
scroll to position [328, 0]
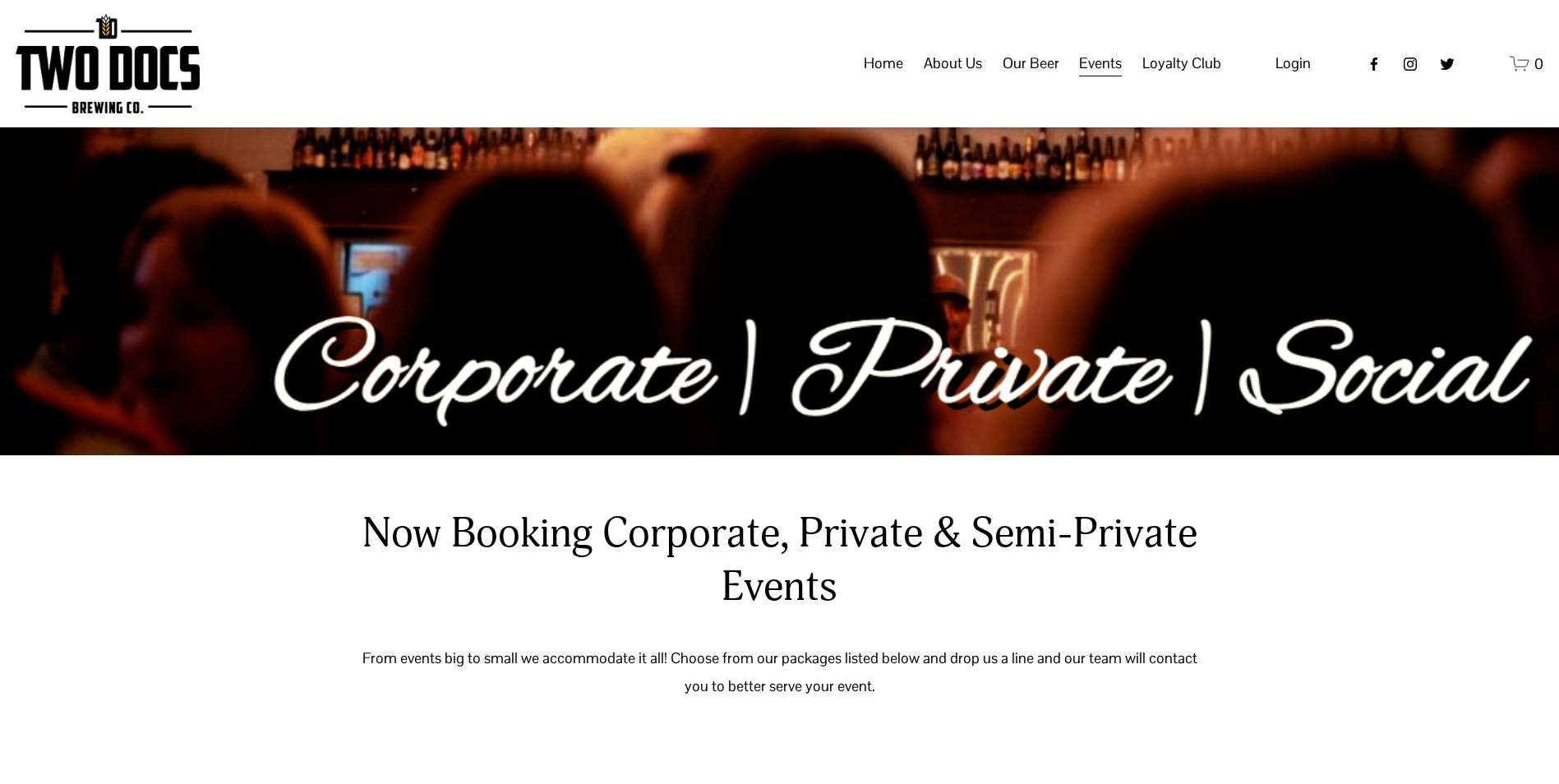
click at [0, 0] on span "Vendors & Musicians" at bounding box center [0, 0] width 0 height 0
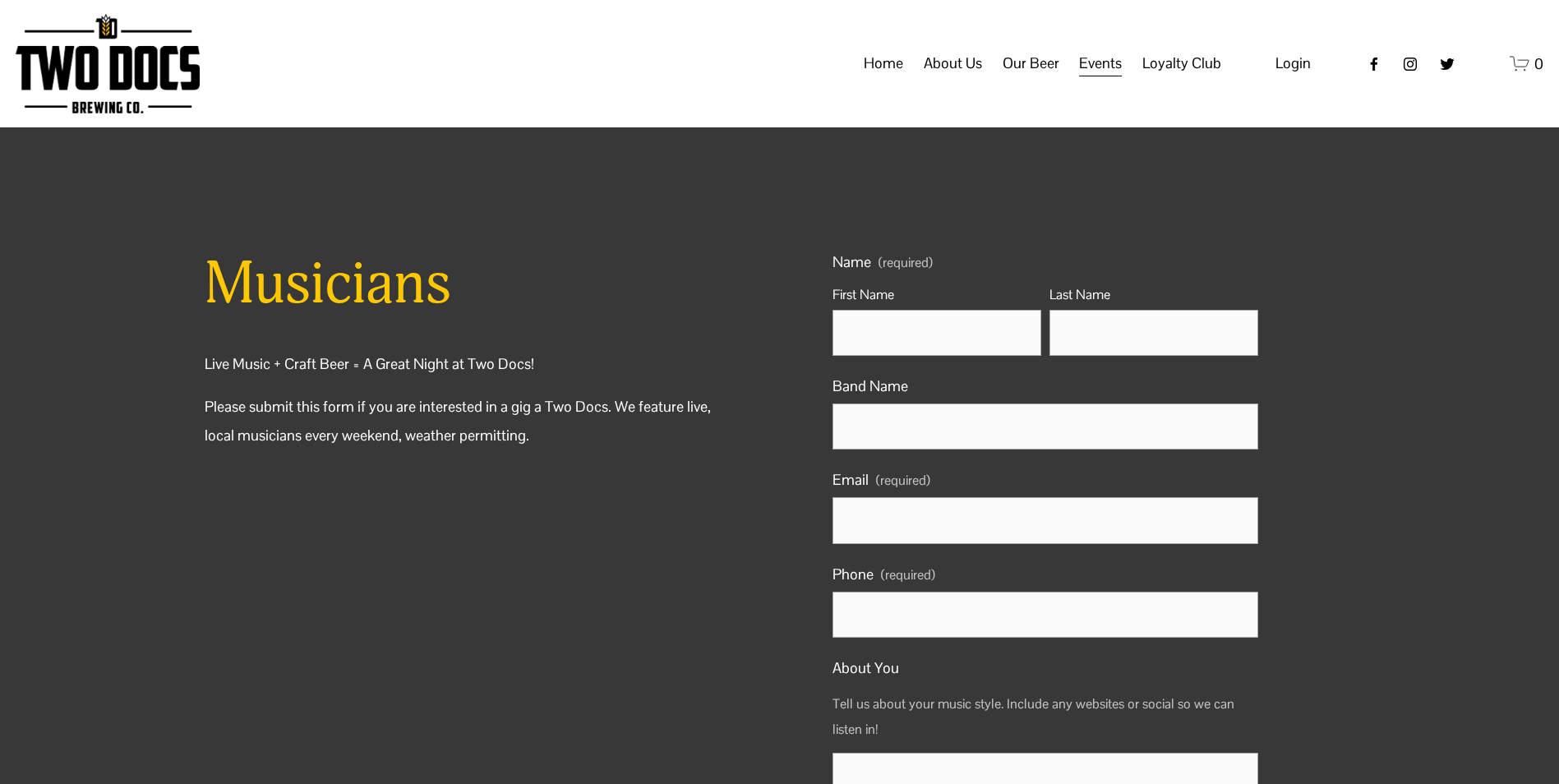
click at [0, 0] on span "Loyalty Club" at bounding box center [0, 0] width 0 height 0
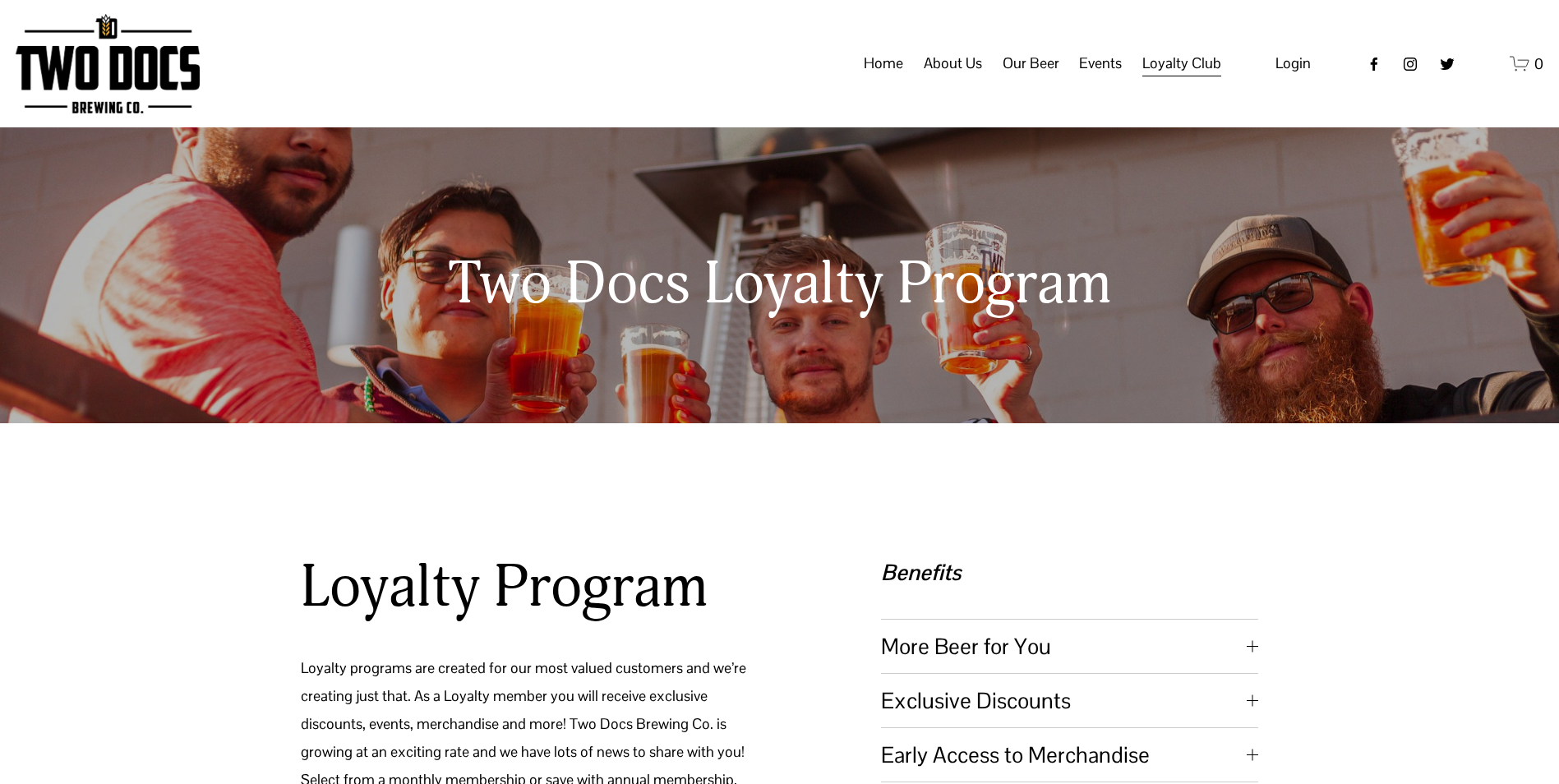
scroll to position [328, 0]
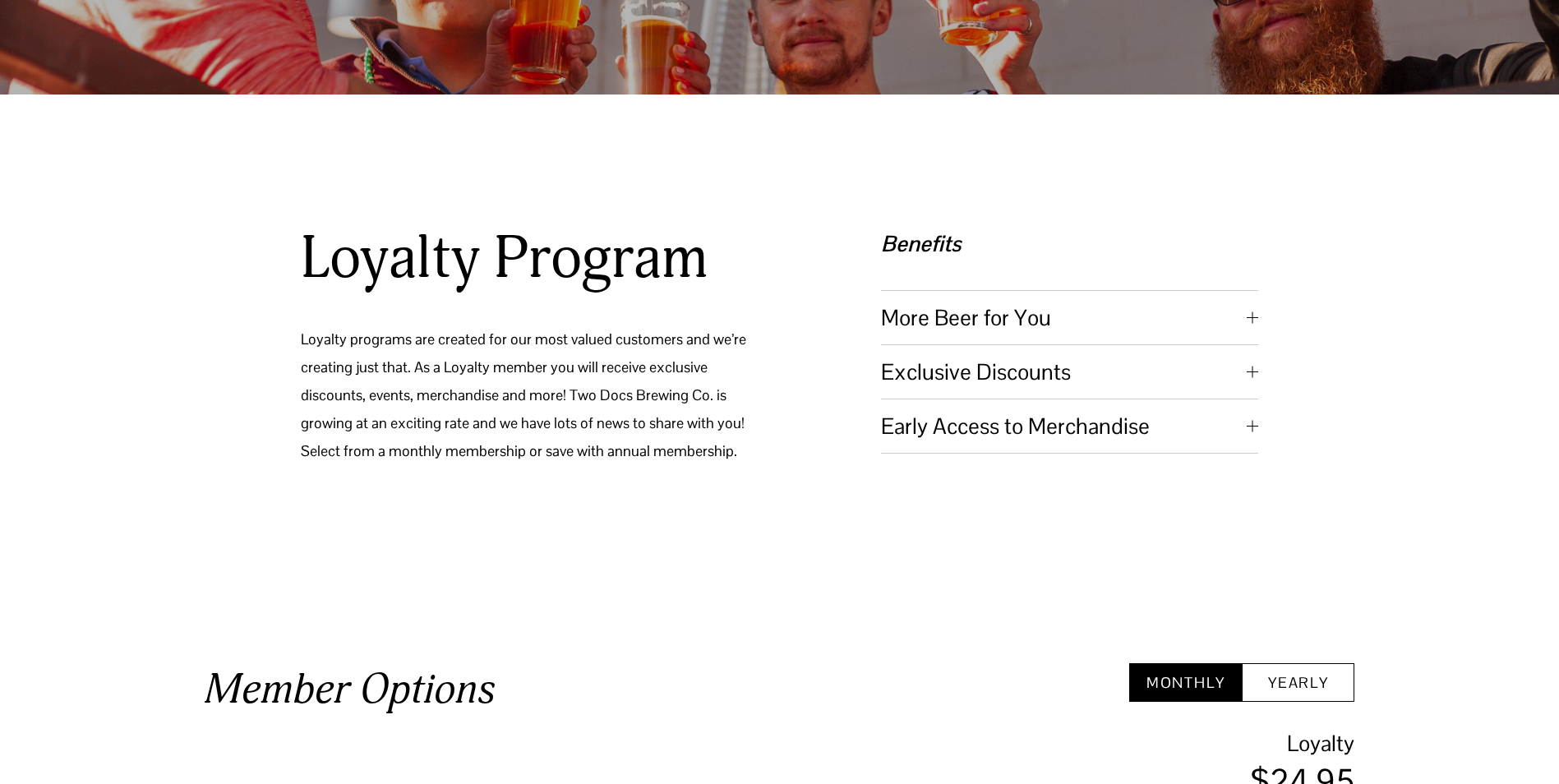
click at [1244, 310] on span "More Beer for You" at bounding box center [1064, 318] width 366 height 28
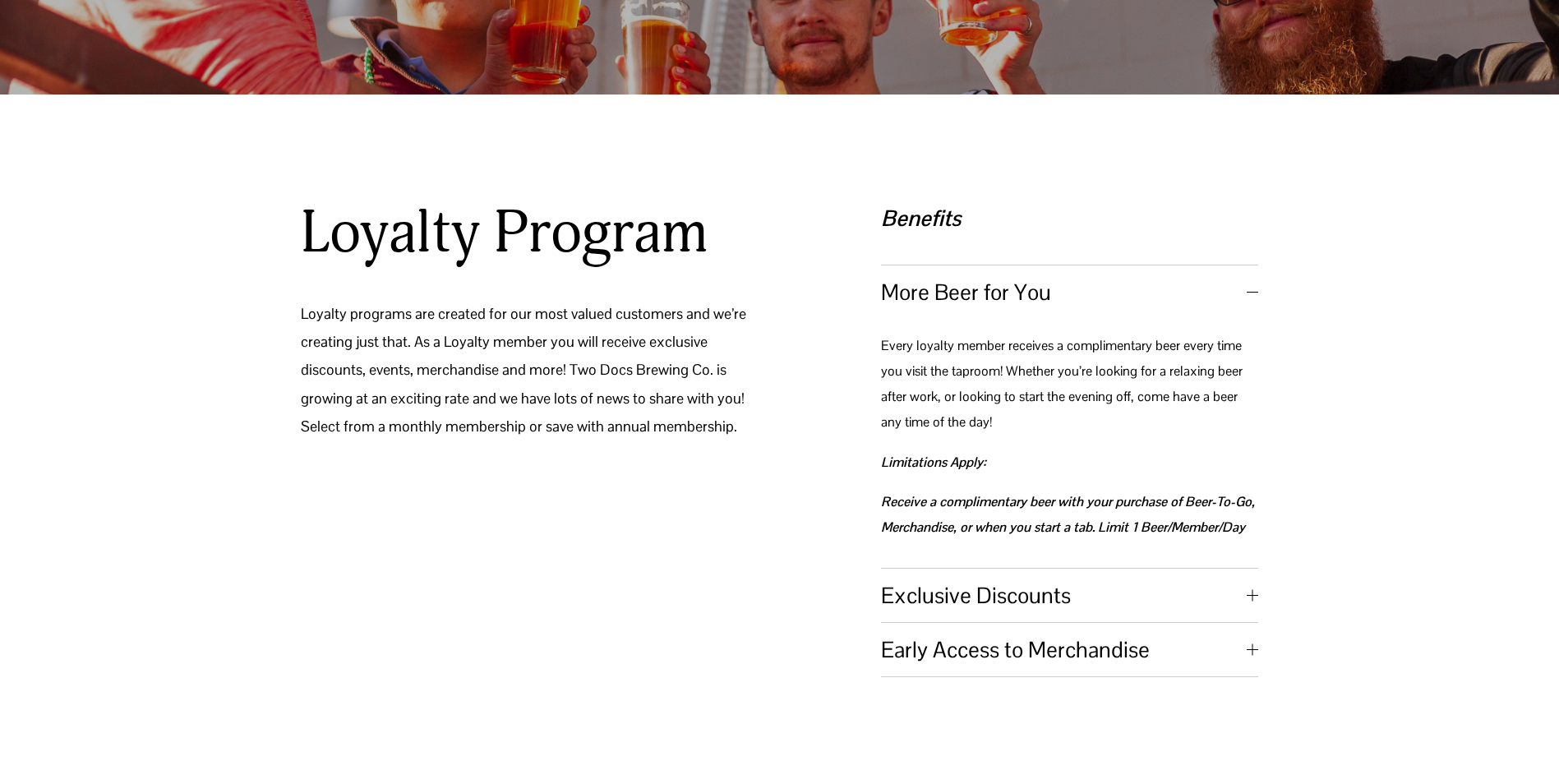
scroll to position [411, 0]
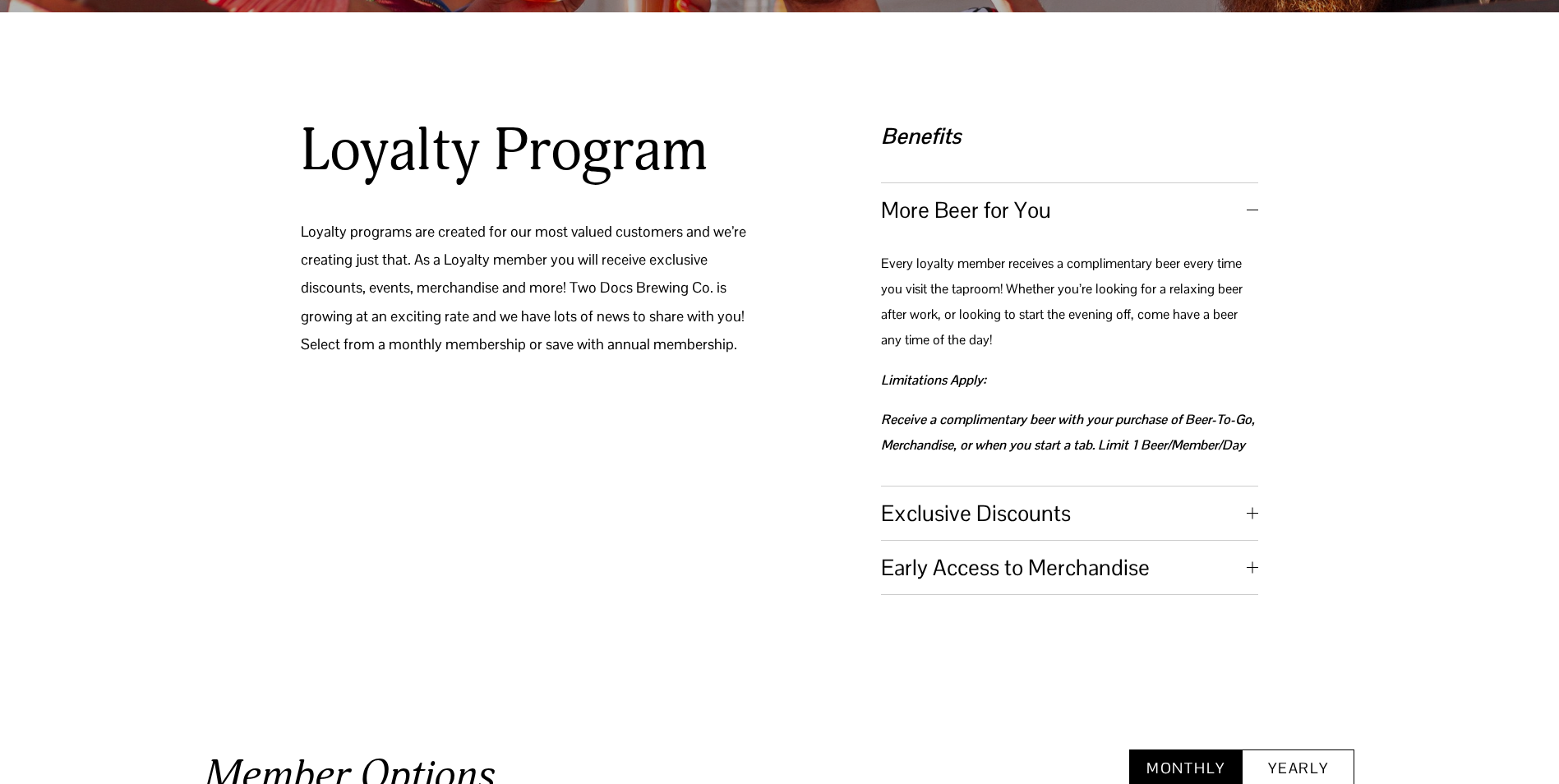
click at [1248, 508] on div at bounding box center [1252, 512] width 12 height 12
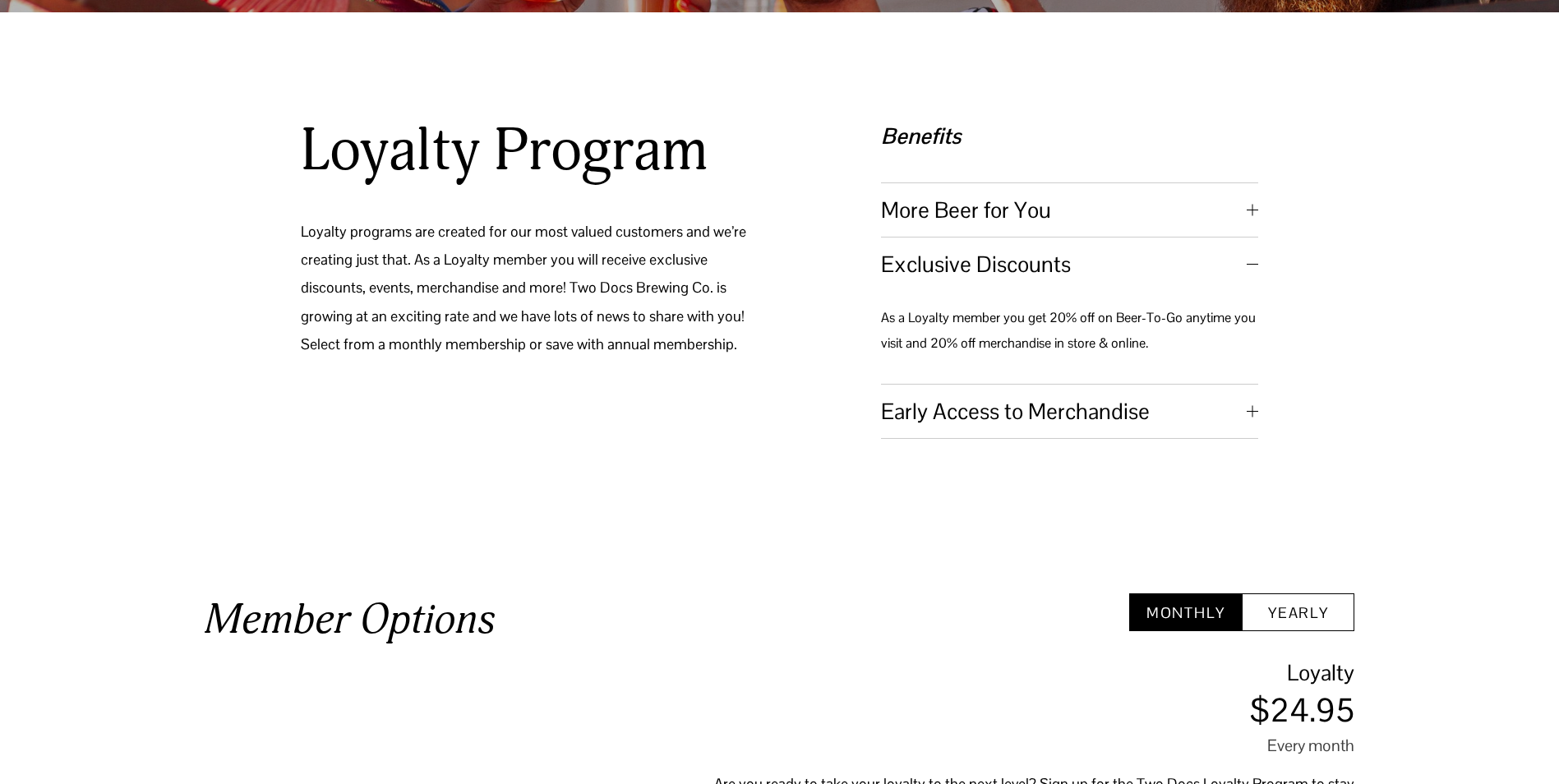
click at [1248, 417] on div at bounding box center [1252, 411] width 12 height 12
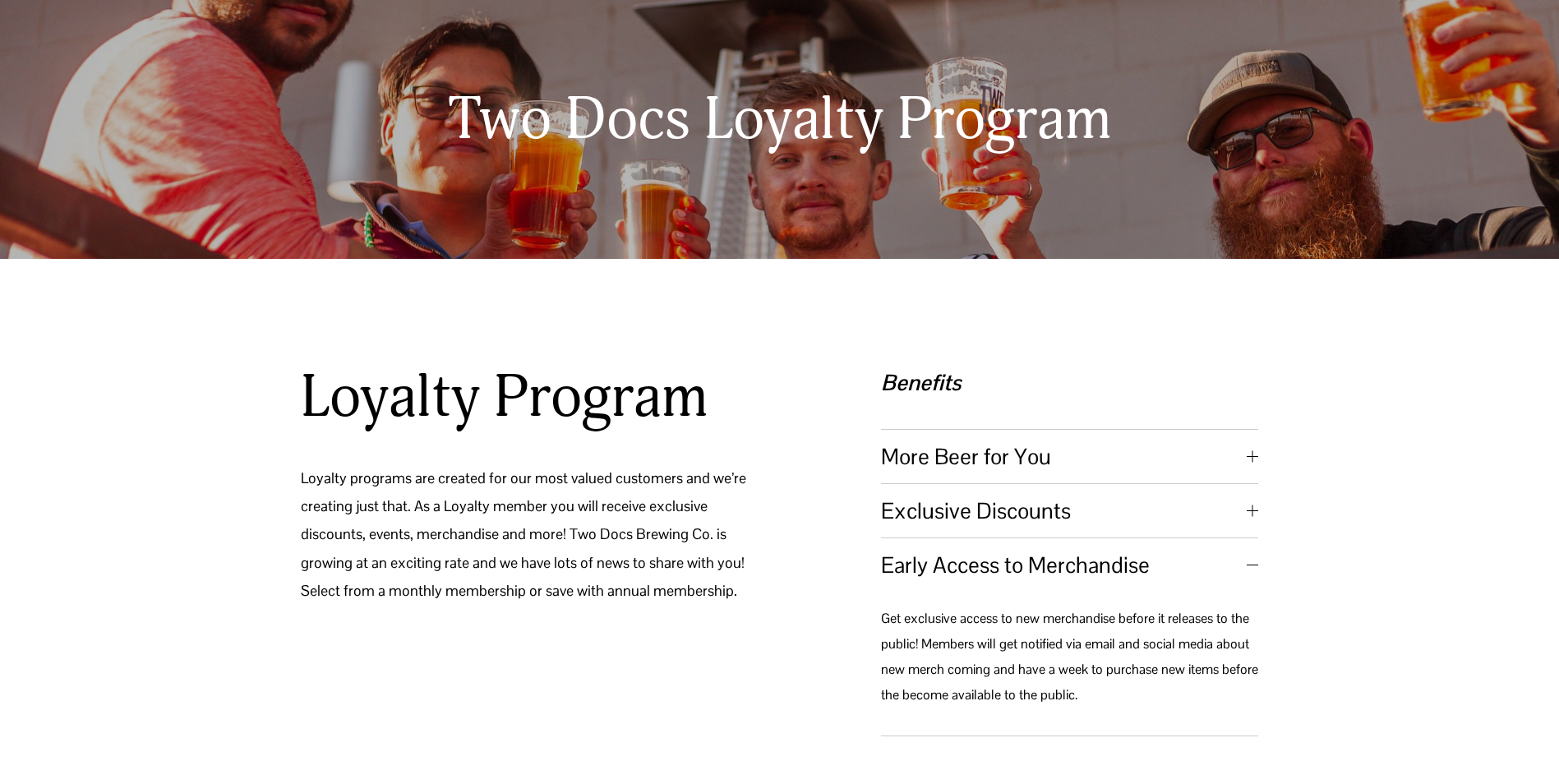
scroll to position [0, 0]
